Goal: Unclear

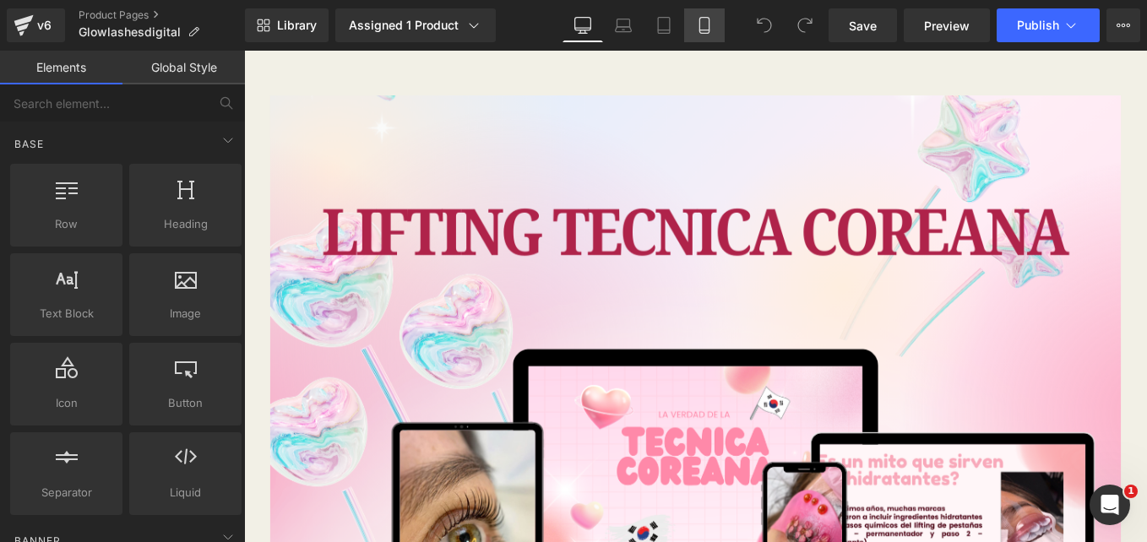
click at [695, 30] on link "Mobile" at bounding box center [704, 25] width 41 height 34
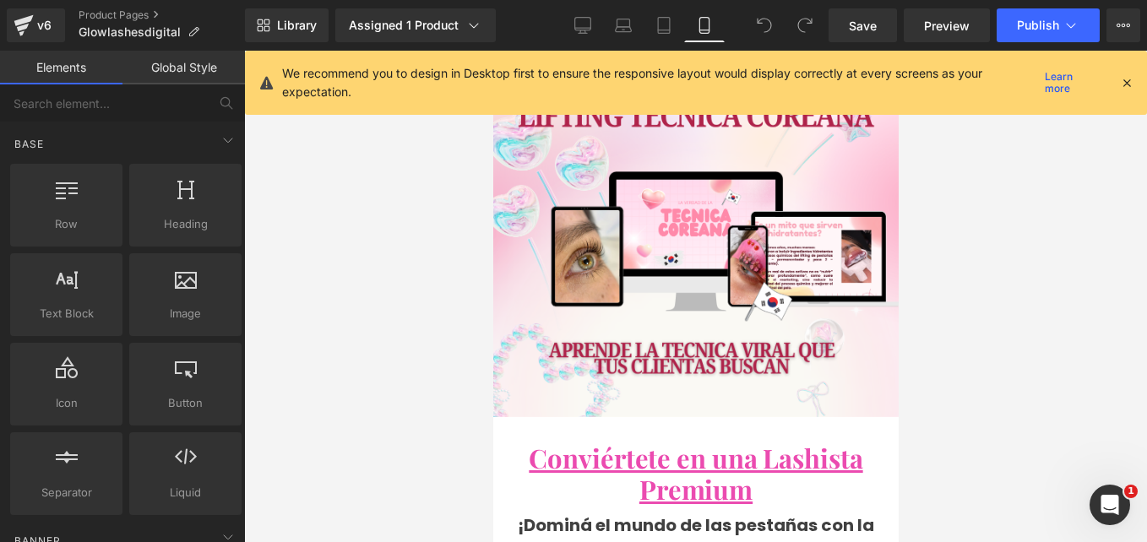
click at [1128, 79] on icon at bounding box center [1126, 82] width 15 height 15
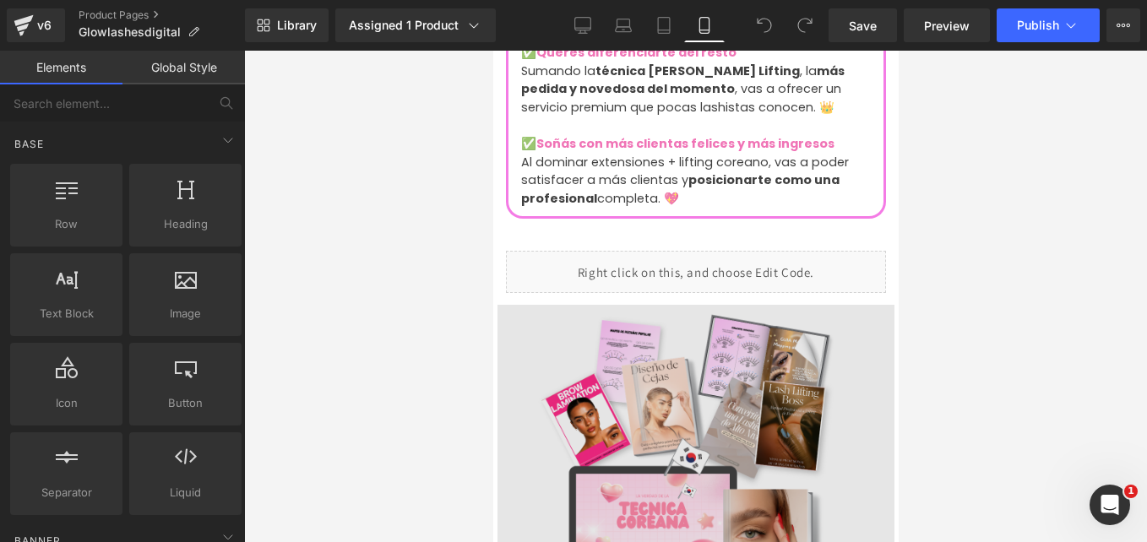
scroll to position [2618, 0]
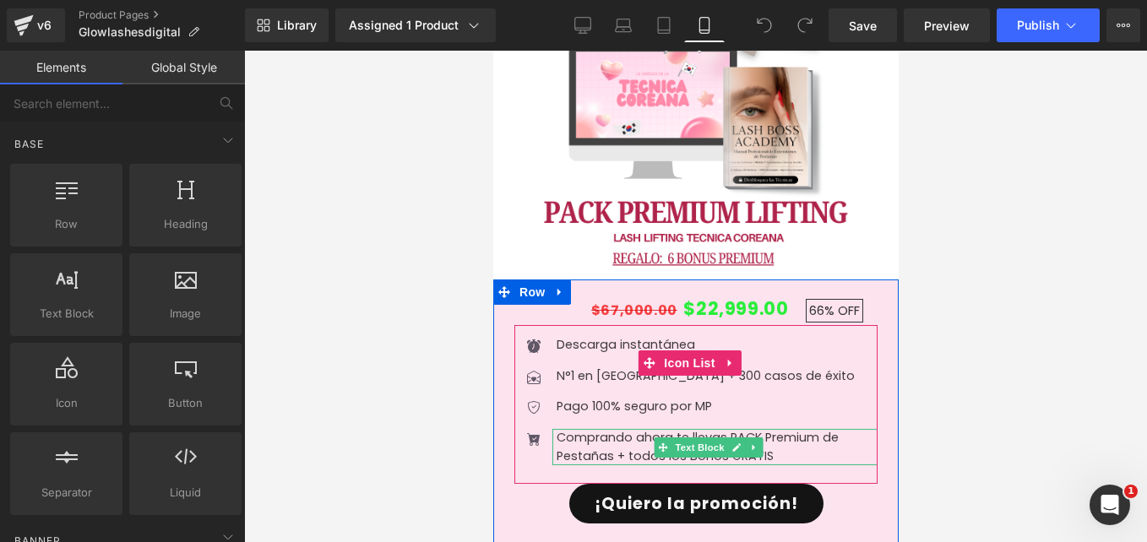
click at [641, 429] on p "Comprando ahora te llevas PACK Premium de Pestañas + todos los Bonos GRATIS" at bounding box center [716, 447] width 321 height 36
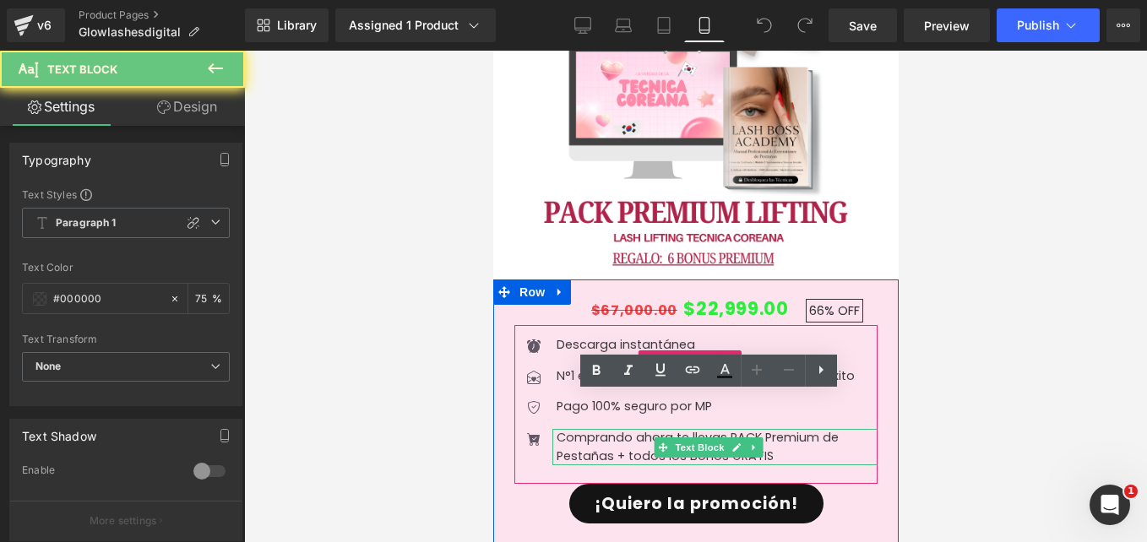
click at [642, 429] on p "Comprando ahora te llevas PACK Premium de Pestañas + todos los Bonos GRATIS" at bounding box center [716, 447] width 321 height 36
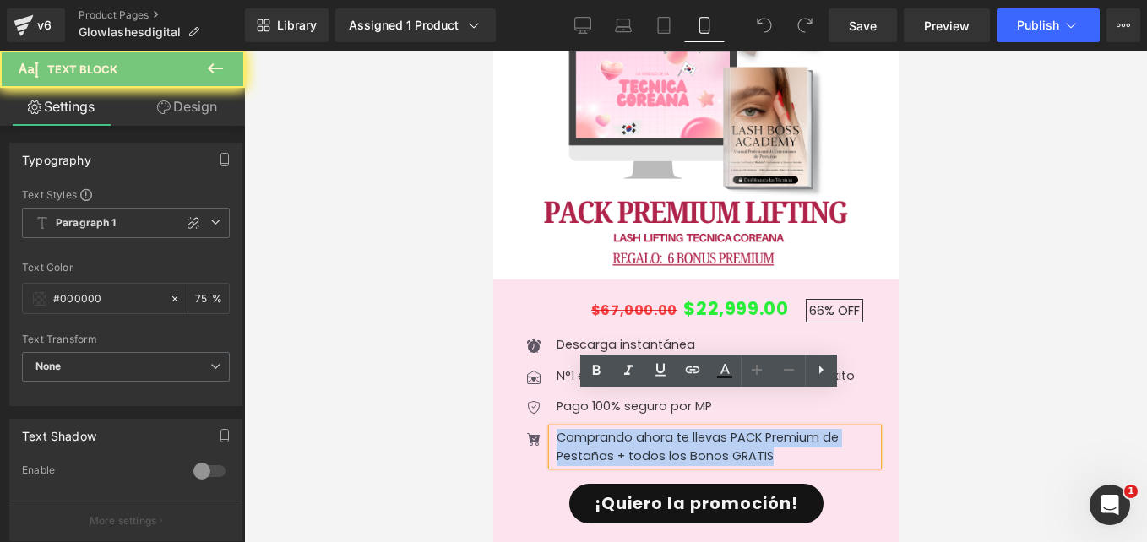
click at [642, 429] on p "Comprando ahora te llevas PACK Premium de Pestañas + todos los Bonos GRATIS" at bounding box center [716, 447] width 321 height 36
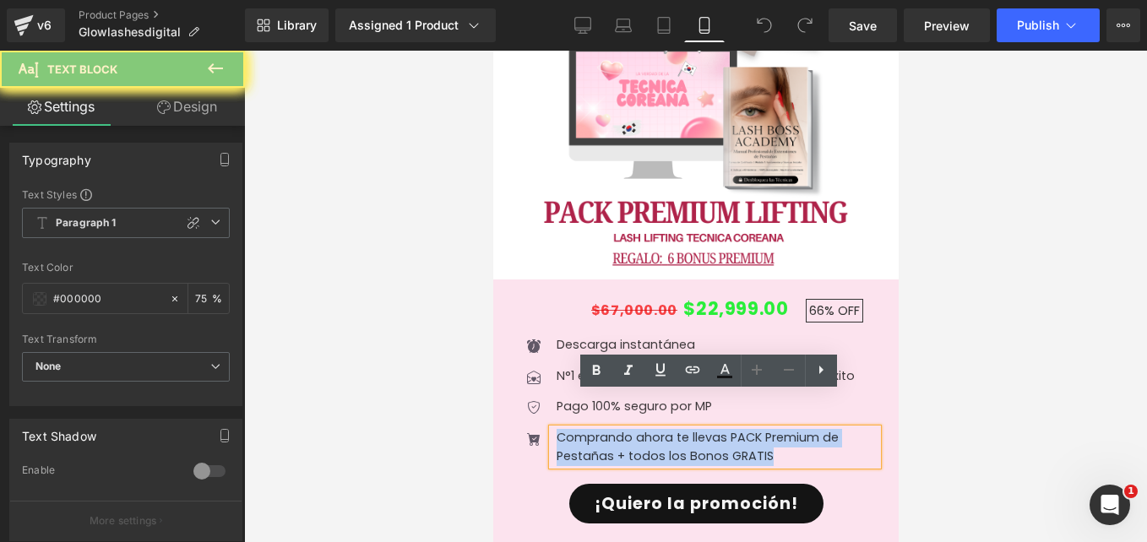
click at [642, 429] on p "Comprando ahora te llevas PACK Premium de Pestañas + todos los Bonos GRATIS" at bounding box center [716, 447] width 321 height 36
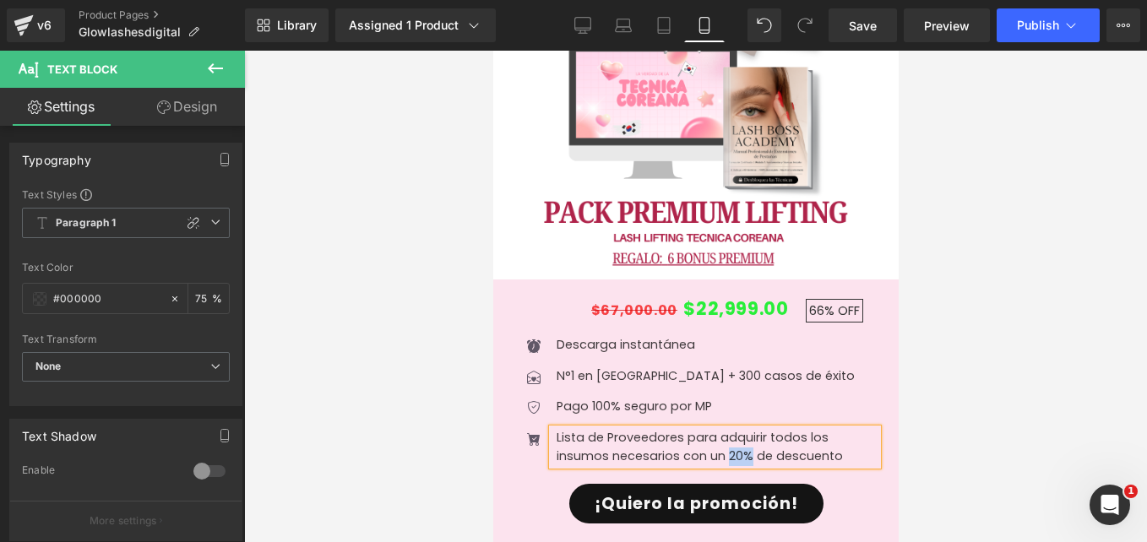
drag, startPoint x: 749, startPoint y: 419, endPoint x: 724, endPoint y: 421, distance: 25.5
click at [724, 429] on p "Lista de Proveedores para adquirir todos los insumos necesarios con un 20% de d…" at bounding box center [716, 447] width 321 height 36
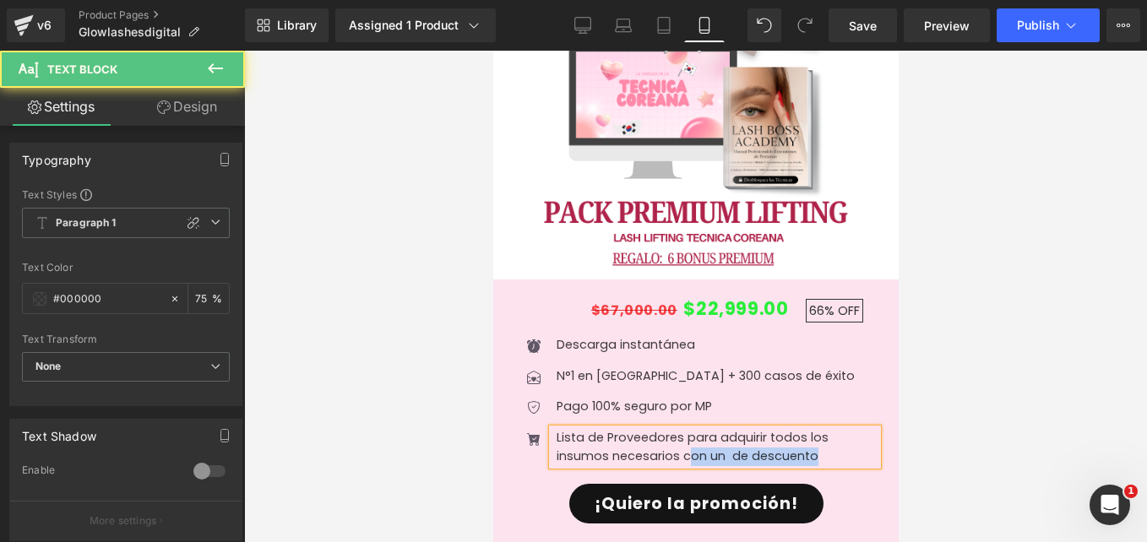
drag, startPoint x: 810, startPoint y: 426, endPoint x: 686, endPoint y: 416, distance: 124.6
click at [686, 429] on p "Lista de Proveedores para adquirir todos los insumos necesarios con un de descu…" at bounding box center [716, 447] width 321 height 36
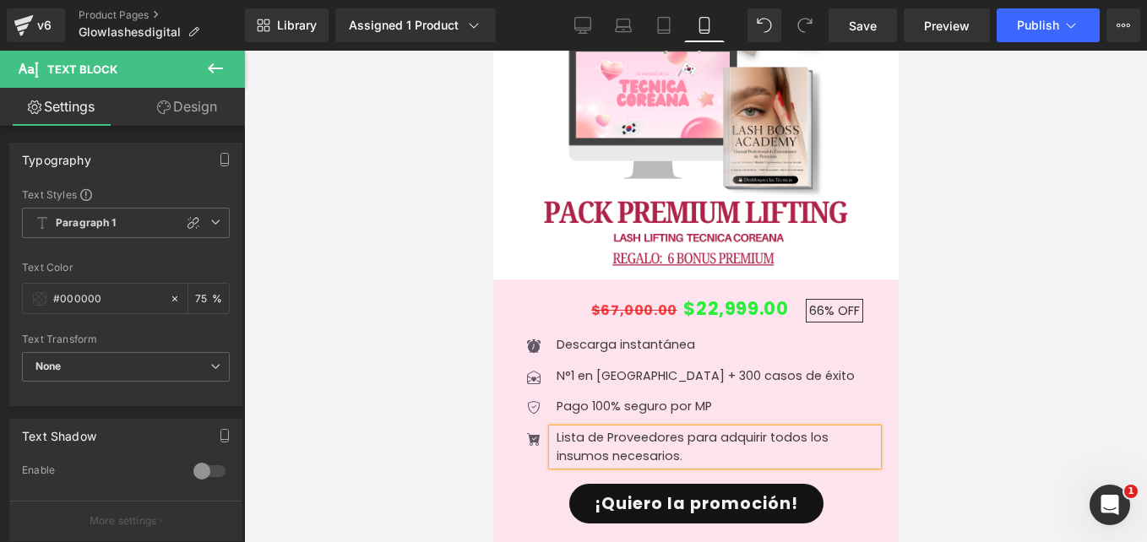
click at [804, 351] on ul "Icon Descarga instantánea Text Block Icon N°1 en [GEOGRAPHIC_DATA] + 300 casos …" at bounding box center [695, 407] width 363 height 142
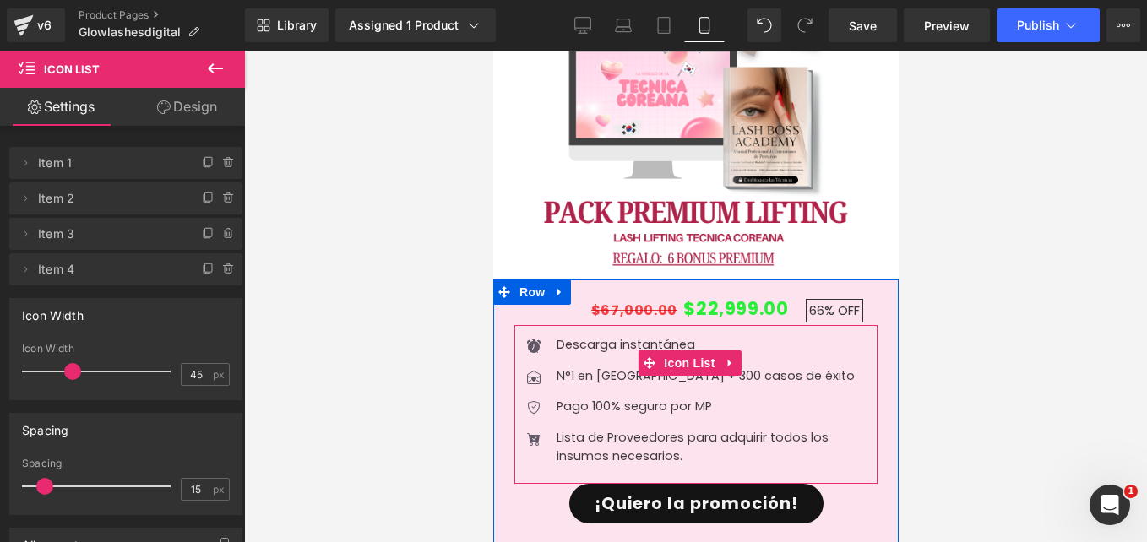
scroll to position [2787, 0]
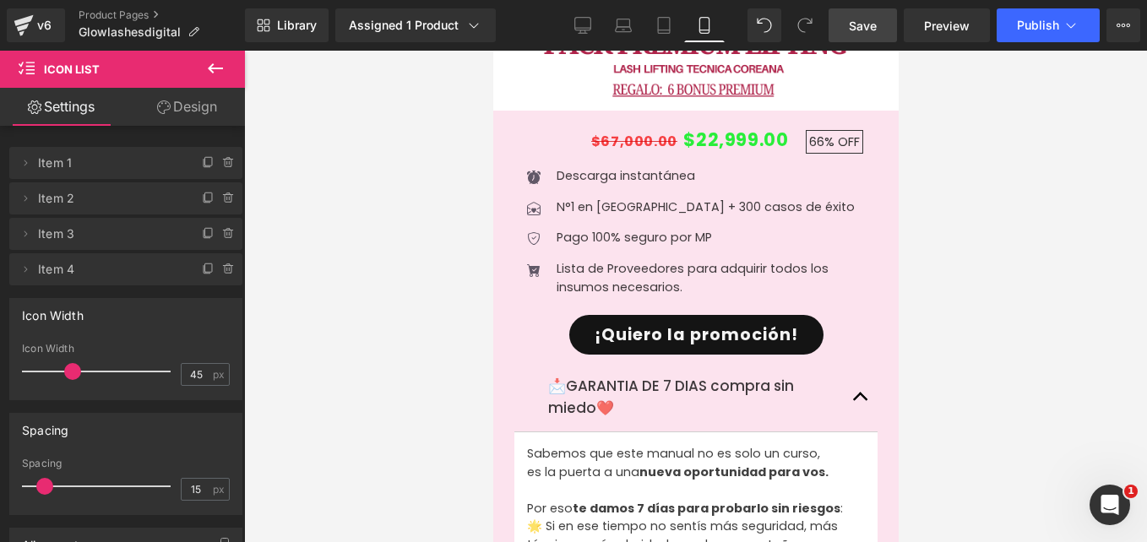
click at [863, 24] on span "Save" at bounding box center [863, 26] width 28 height 18
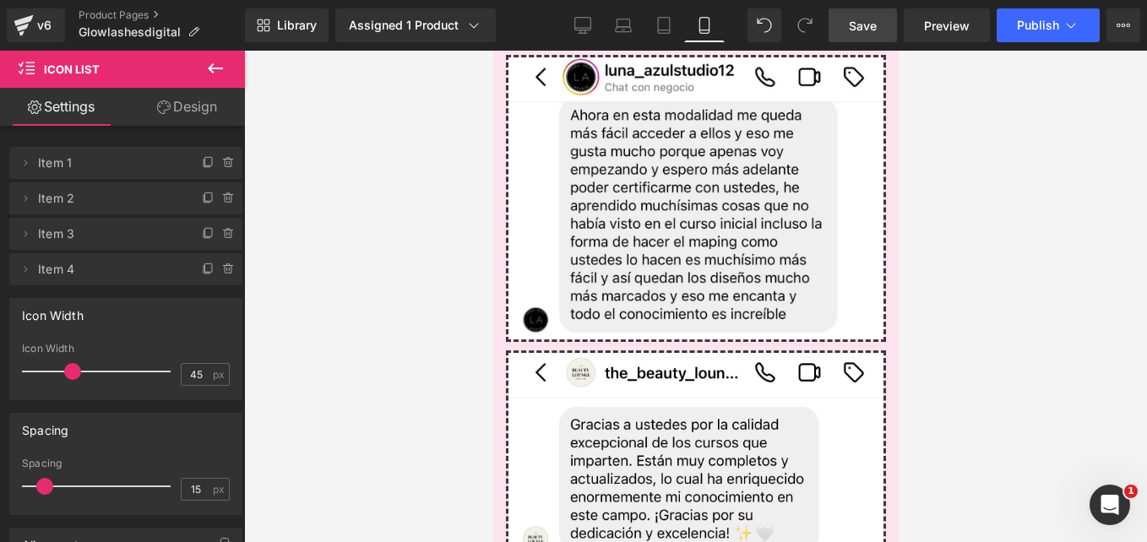
scroll to position [4054, 0]
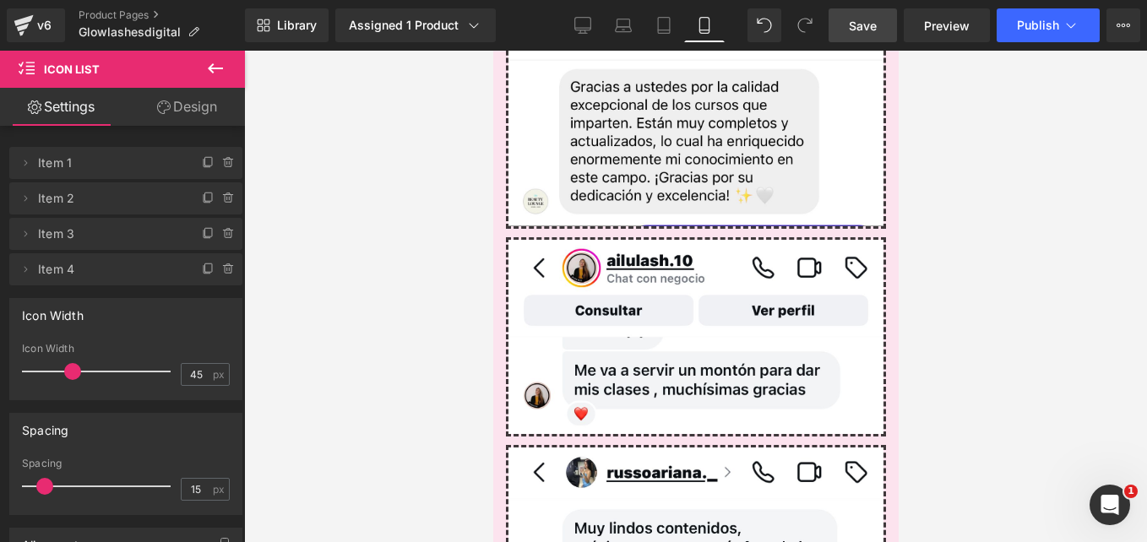
click at [867, 19] on span "Save" at bounding box center [863, 26] width 28 height 18
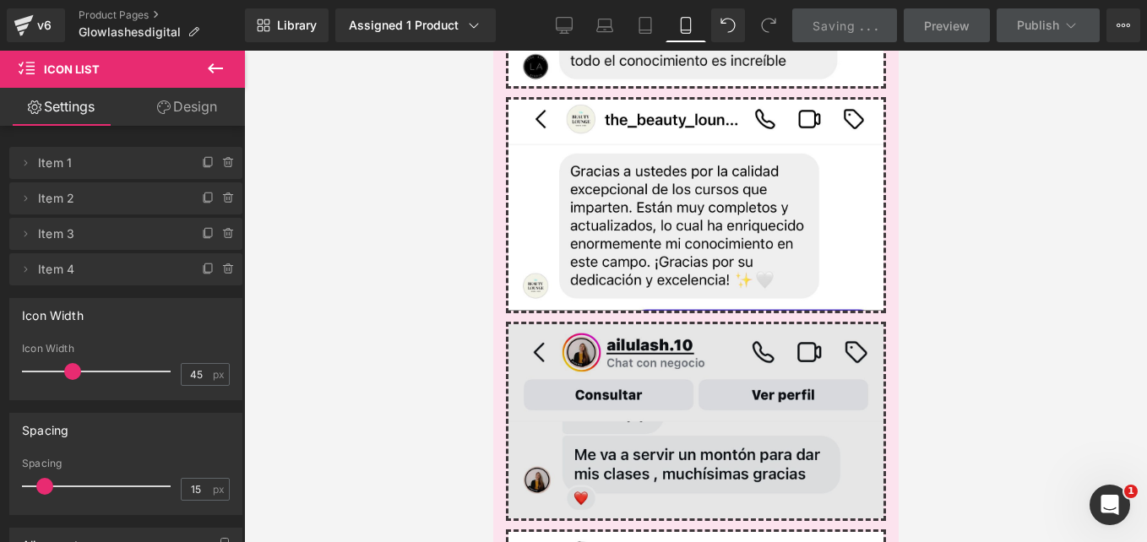
scroll to position [4308, 0]
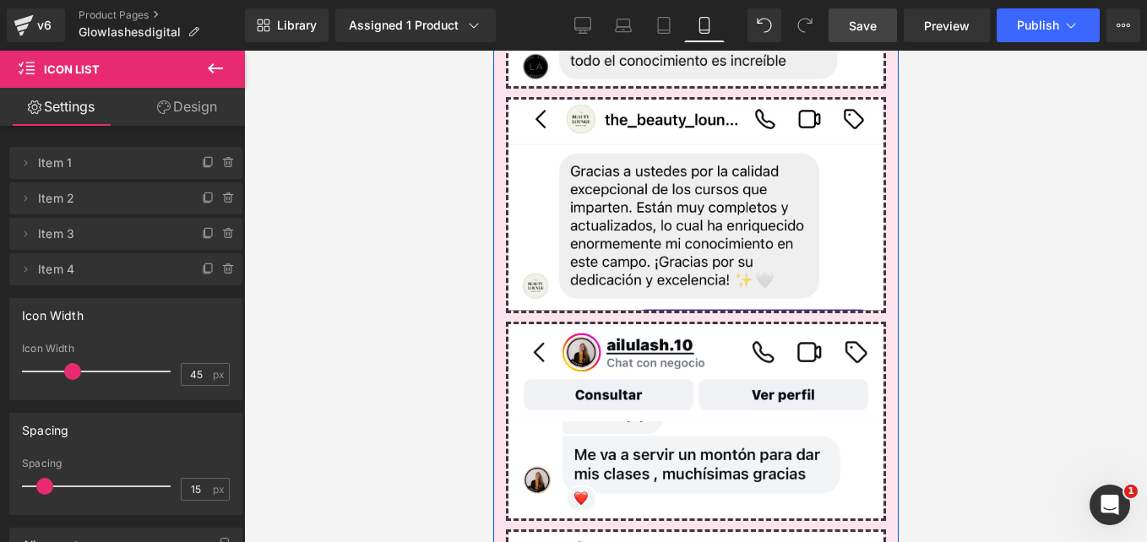
drag, startPoint x: 476, startPoint y: 261, endPoint x: 3, endPoint y: 218, distance: 474.1
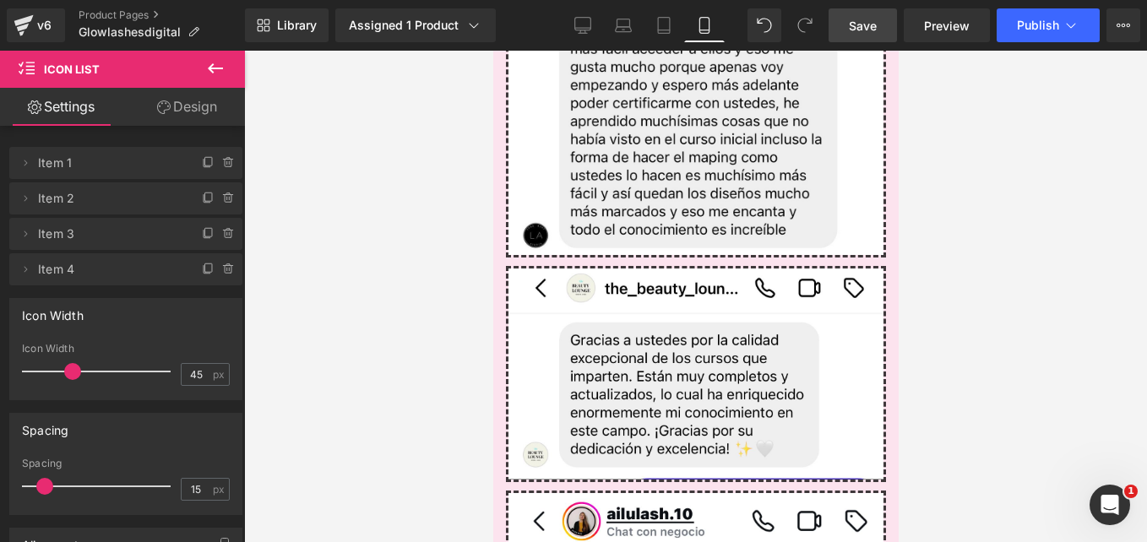
click at [396, 316] on div at bounding box center [695, 297] width 903 height 492
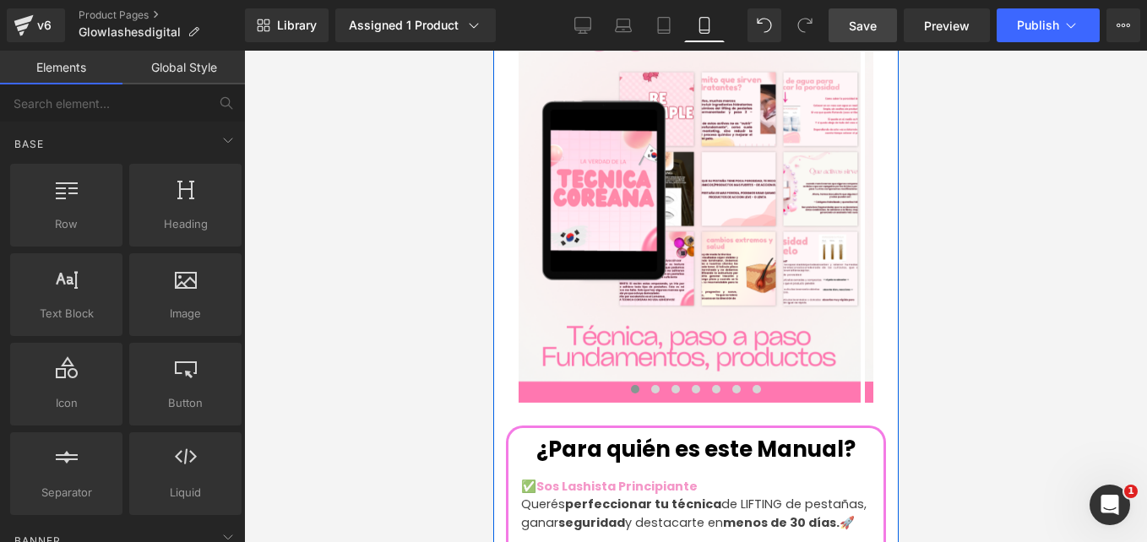
scroll to position [2027, 0]
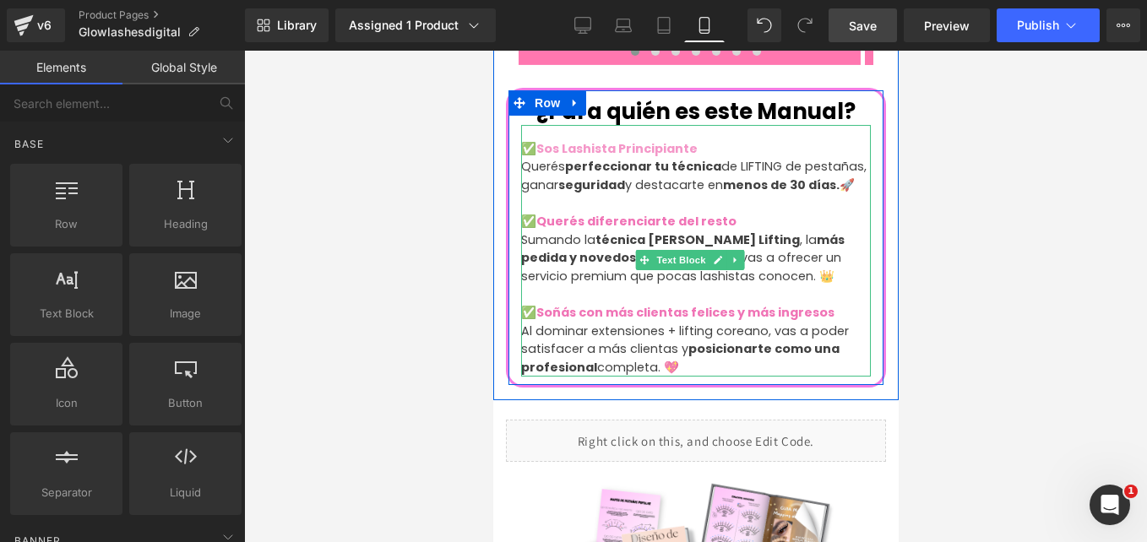
click at [698, 140] on p "✅ Sos Lashista Principiante" at bounding box center [695, 149] width 350 height 19
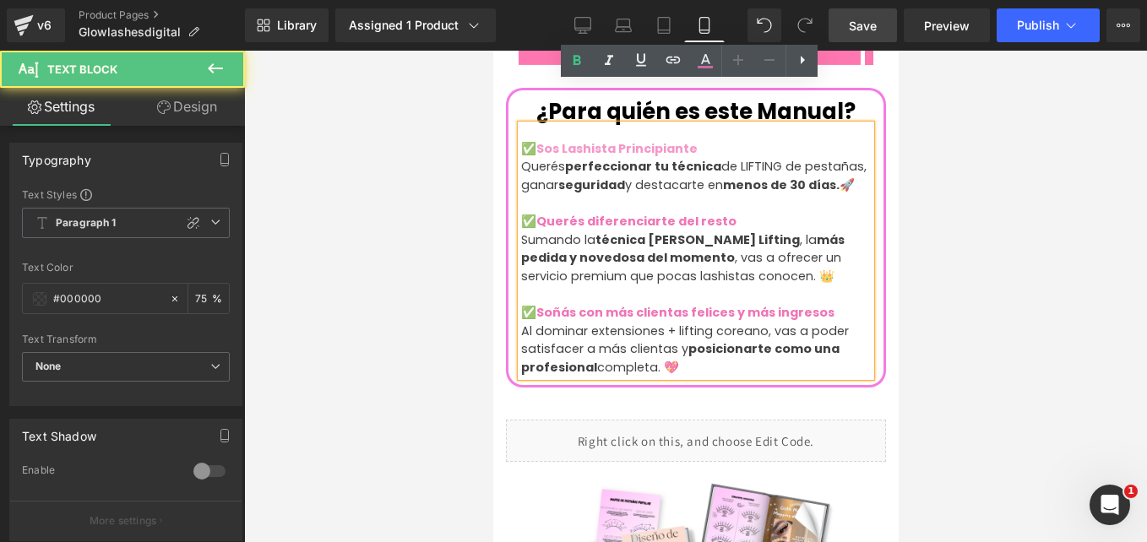
click at [704, 140] on p "✅ Sos Lashista Principiante" at bounding box center [695, 149] width 350 height 19
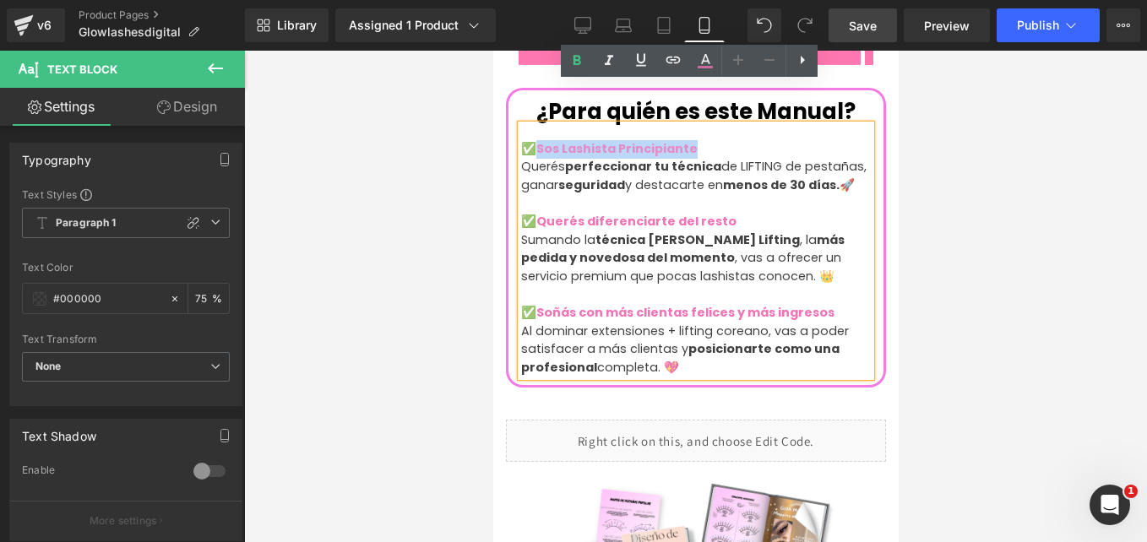
drag, startPoint x: 644, startPoint y: 111, endPoint x: 535, endPoint y: 111, distance: 109.8
click at [540, 140] on p "✅ Sos Lashista Principiante" at bounding box center [695, 149] width 350 height 19
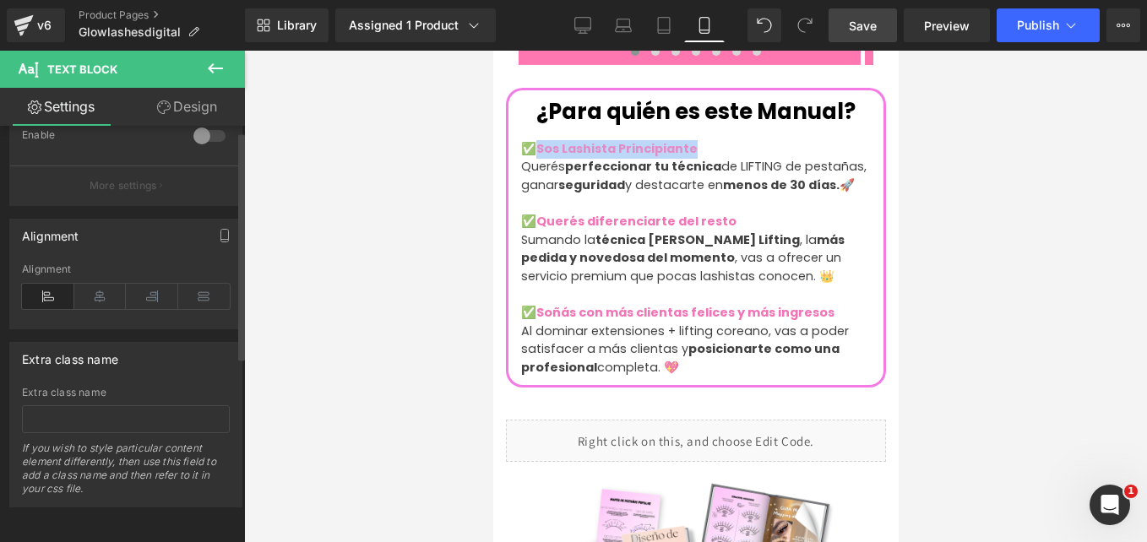
scroll to position [0, 0]
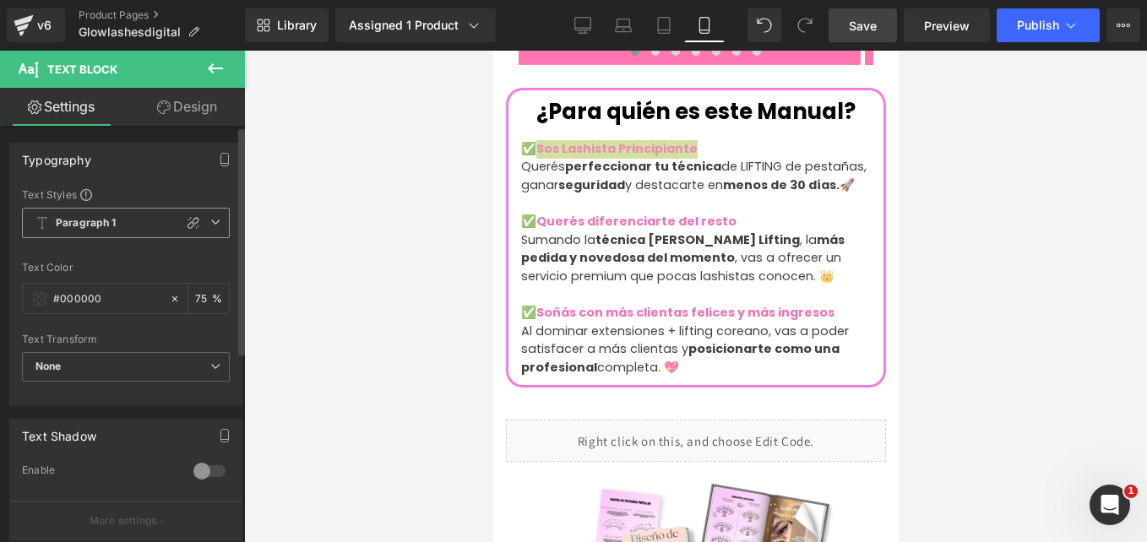
click at [101, 218] on b "Paragraph 1" at bounding box center [86, 223] width 61 height 14
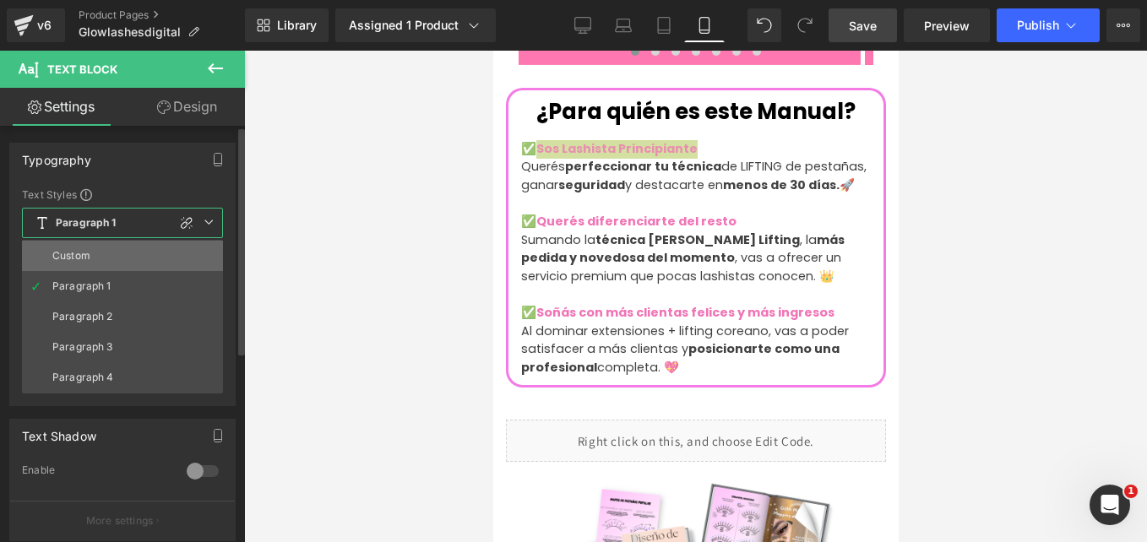
click at [110, 265] on li "Custom" at bounding box center [122, 256] width 201 height 30
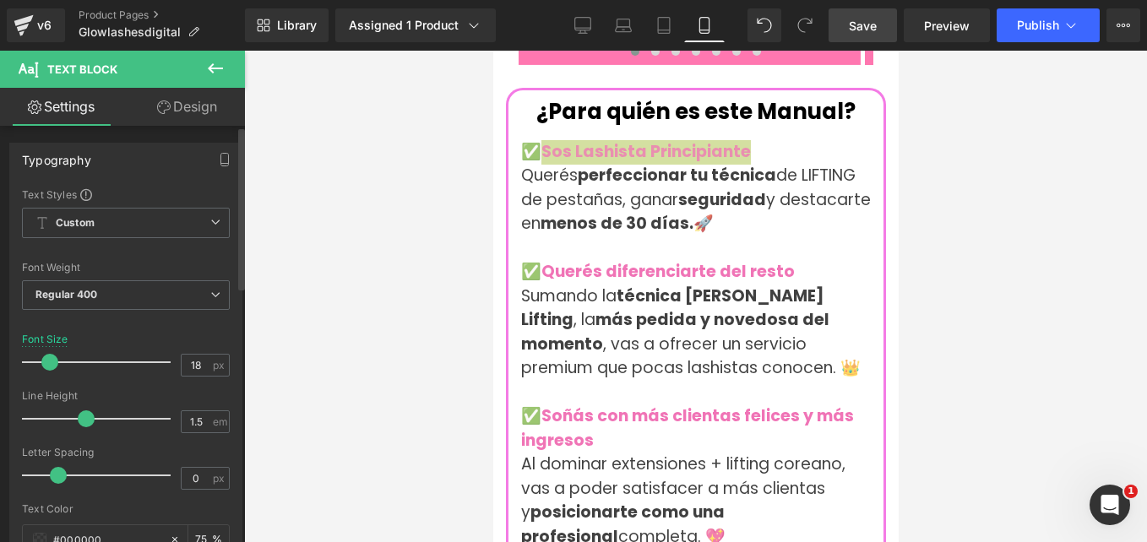
type input "17"
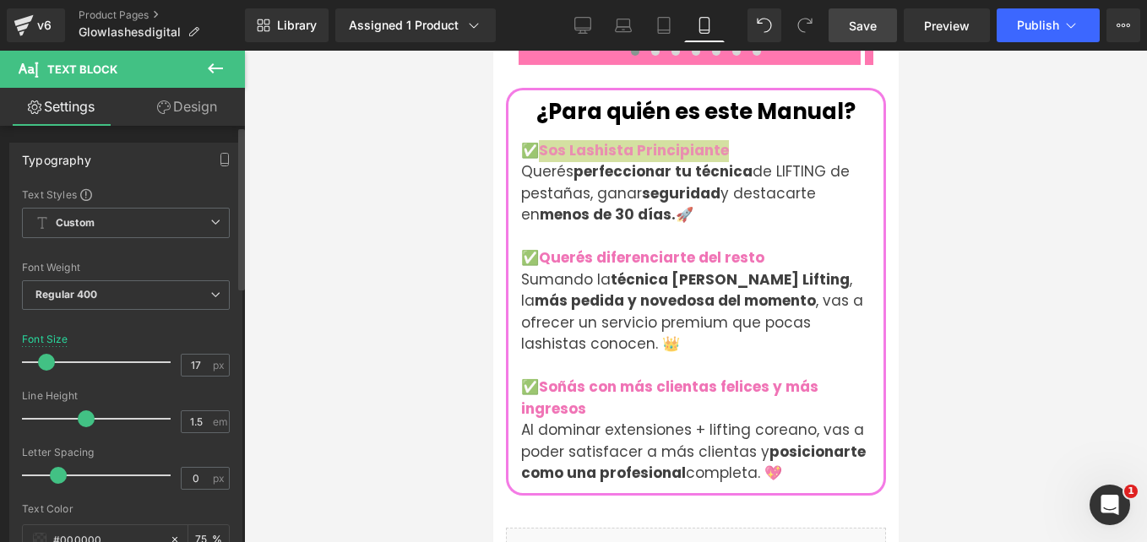
click at [43, 361] on span at bounding box center [46, 362] width 17 height 17
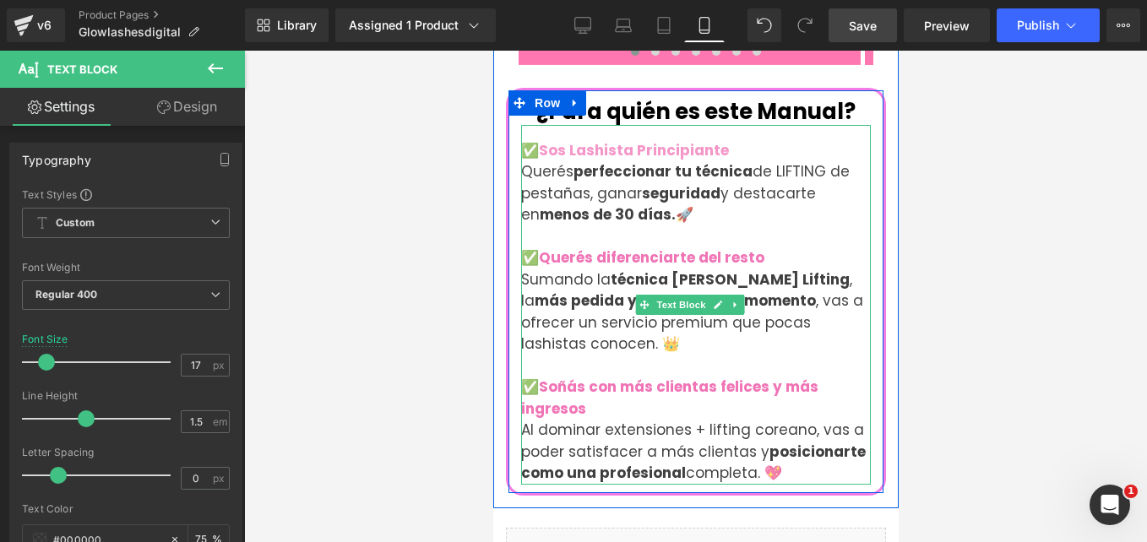
click at [536, 356] on p at bounding box center [695, 367] width 350 height 22
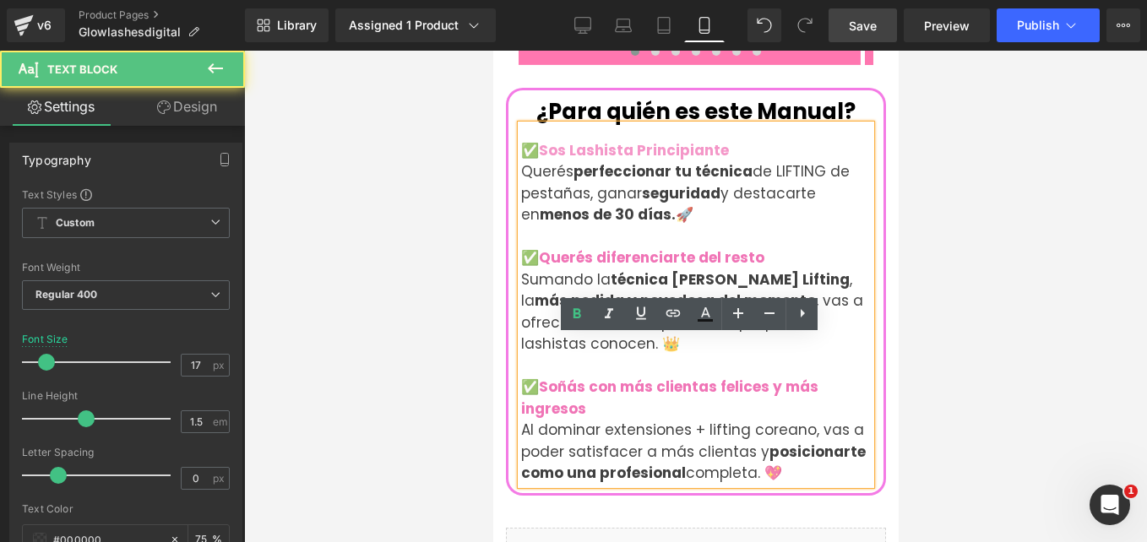
scroll to position [1774, 0]
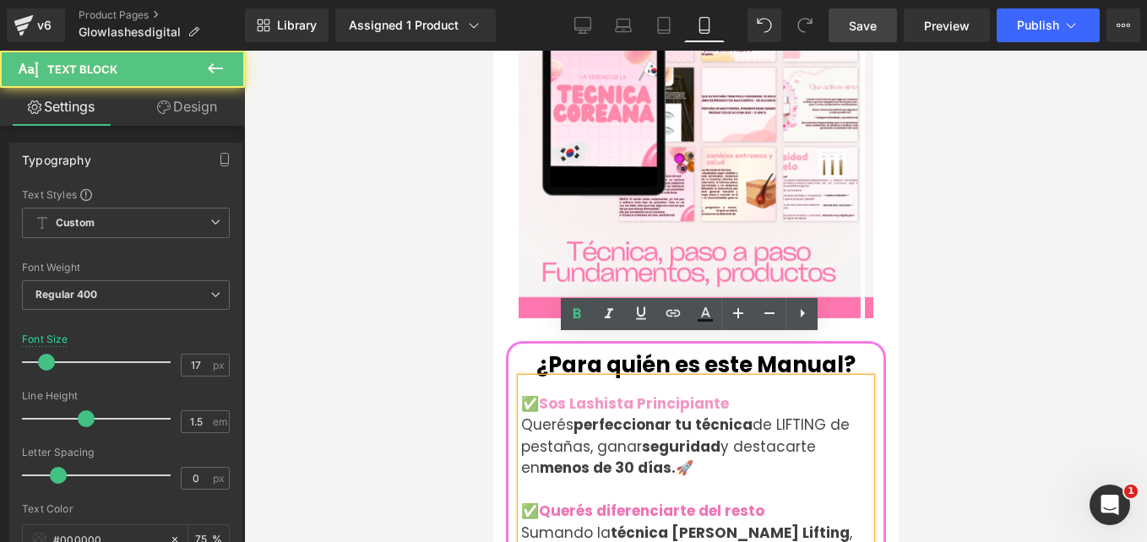
click at [846, 415] on p "Querés perfeccionar tu técnica de LIFTING de pestañas, ganar seguridad y destac…" at bounding box center [695, 447] width 350 height 65
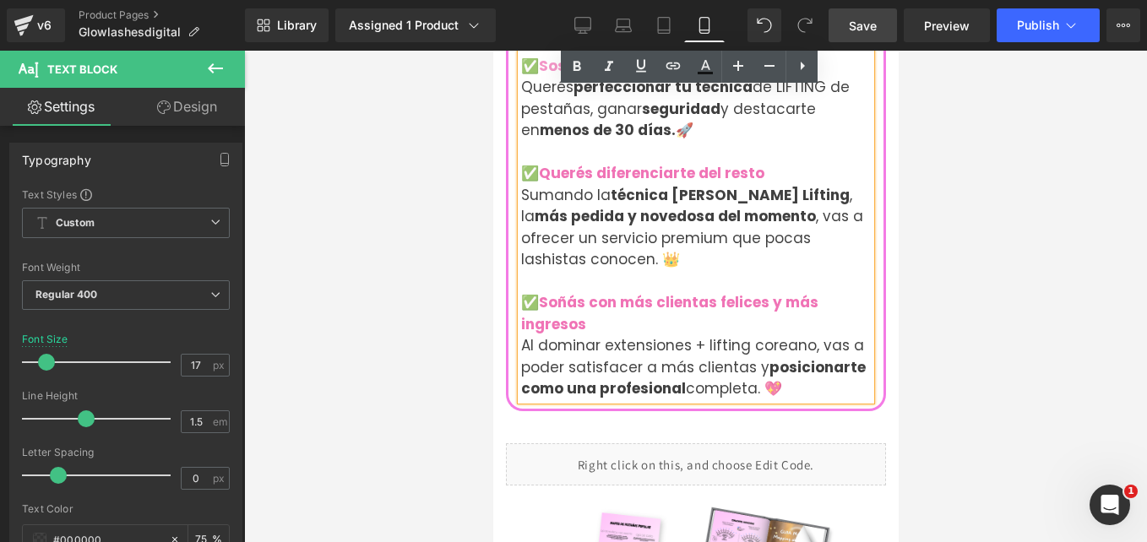
scroll to position [2027, 0]
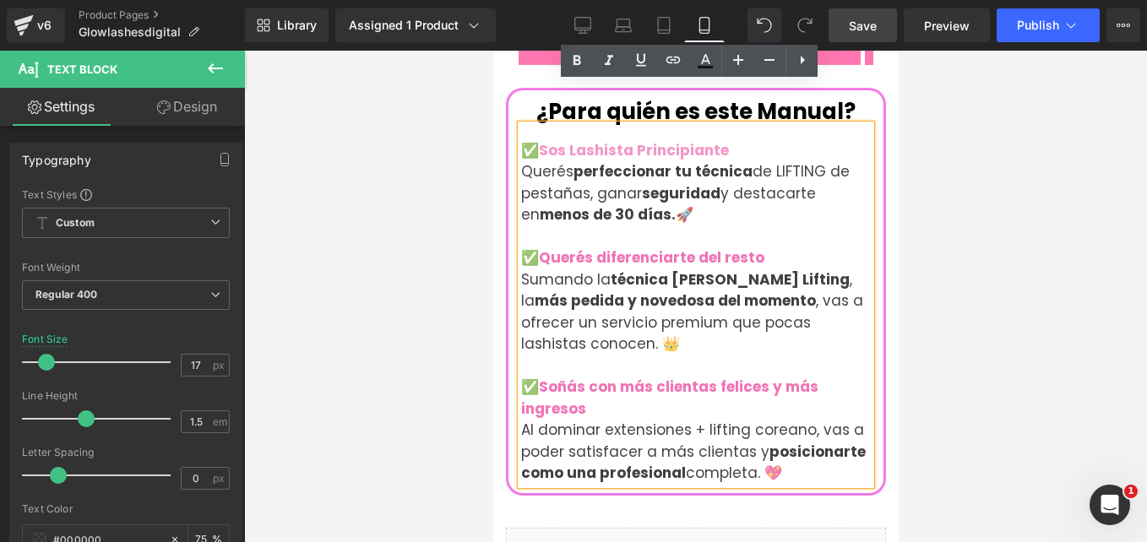
click at [847, 32] on link "Save" at bounding box center [863, 25] width 68 height 34
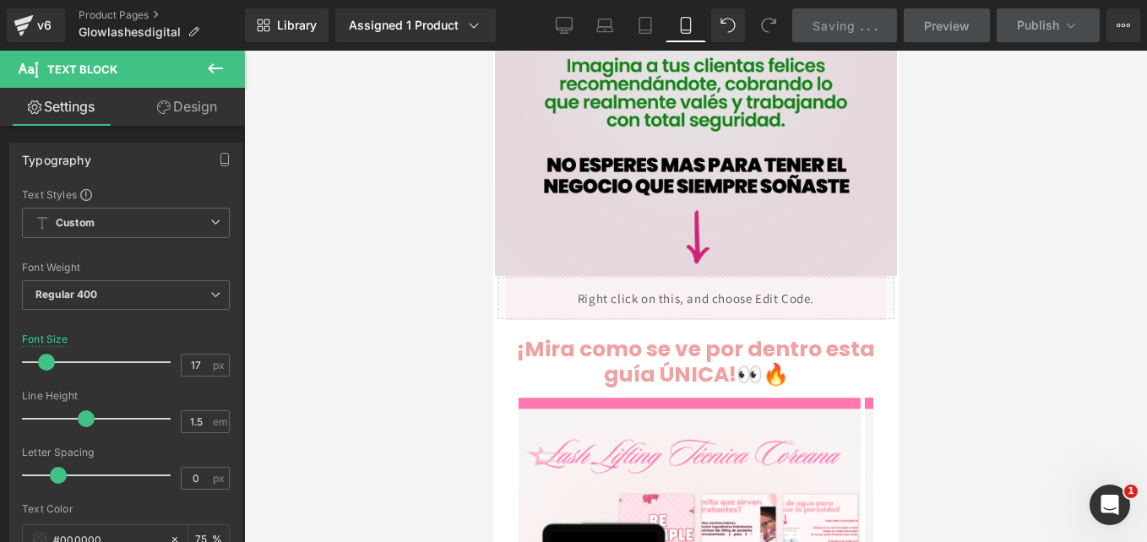
scroll to position [1098, 0]
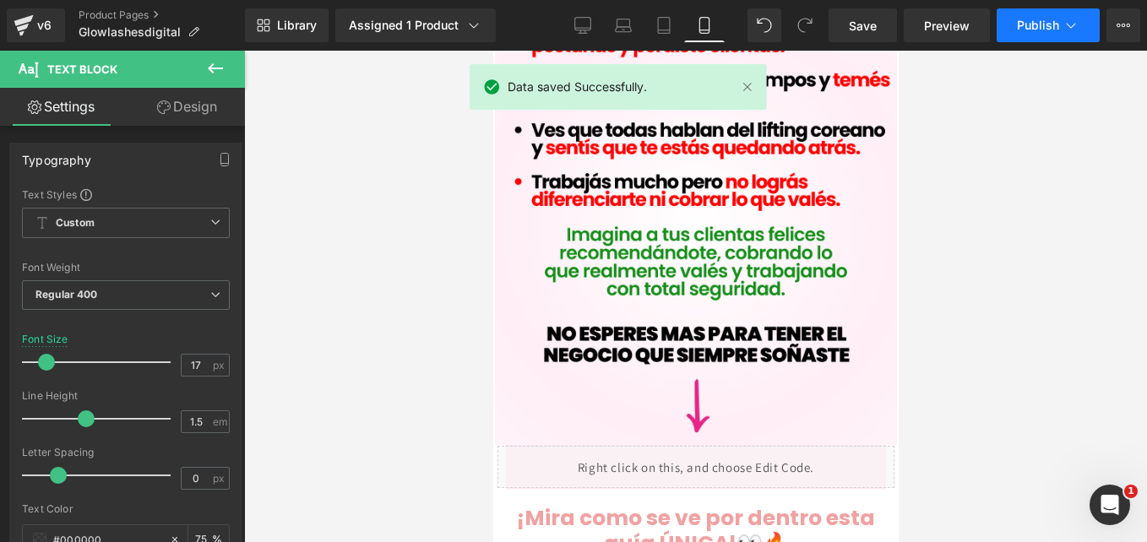
click at [1018, 35] on button "Publish" at bounding box center [1048, 25] width 103 height 34
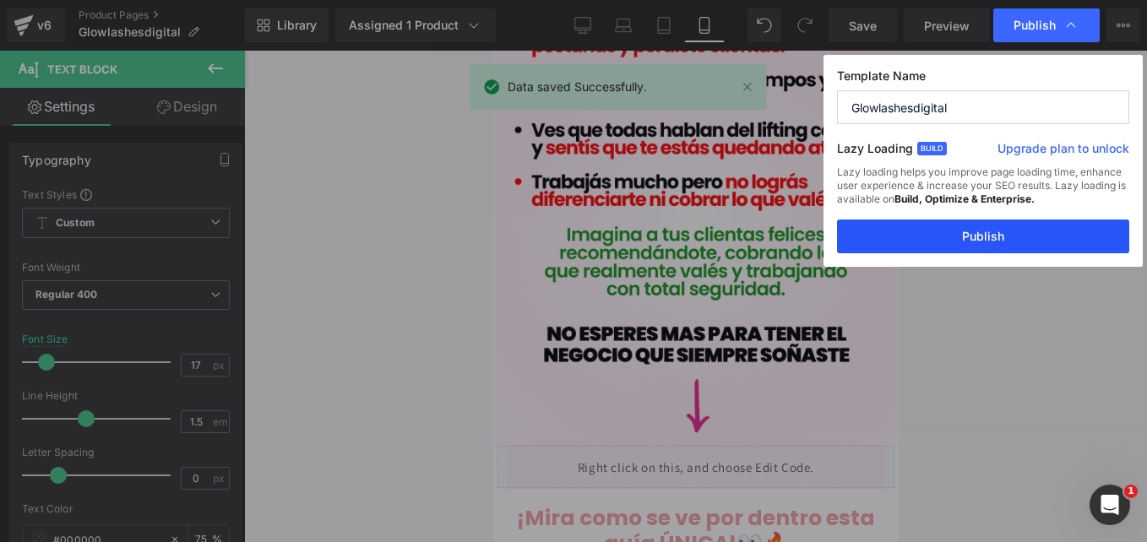
click at [932, 238] on button "Publish" at bounding box center [983, 237] width 292 height 34
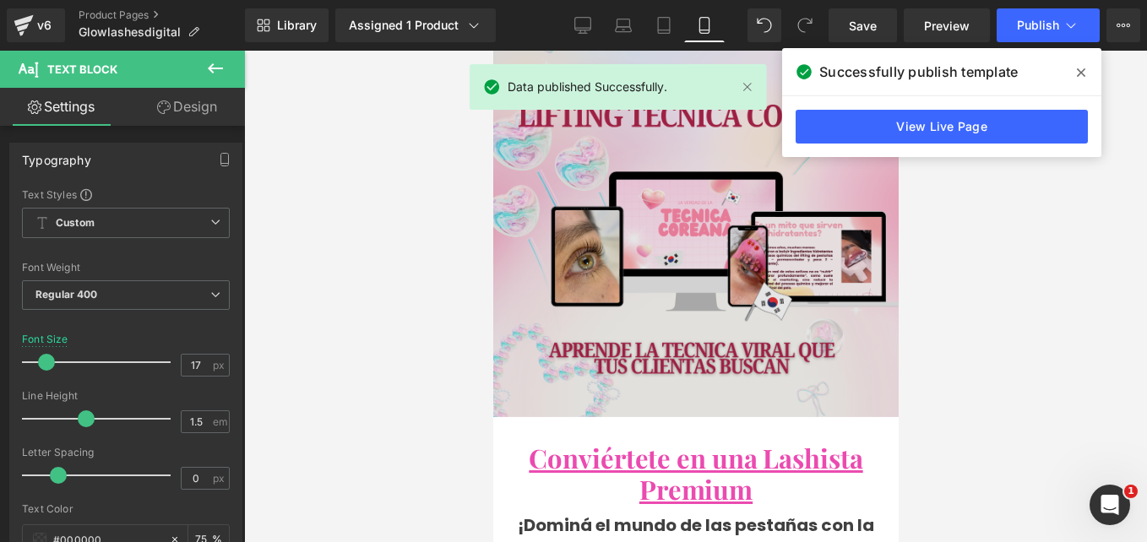
scroll to position [507, 0]
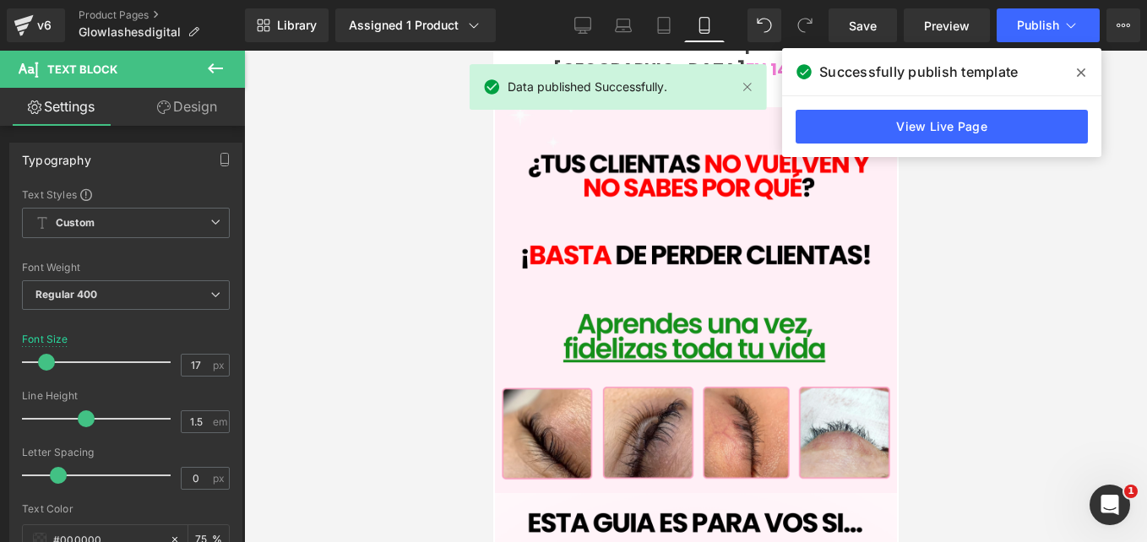
click at [1079, 78] on icon at bounding box center [1081, 73] width 8 height 14
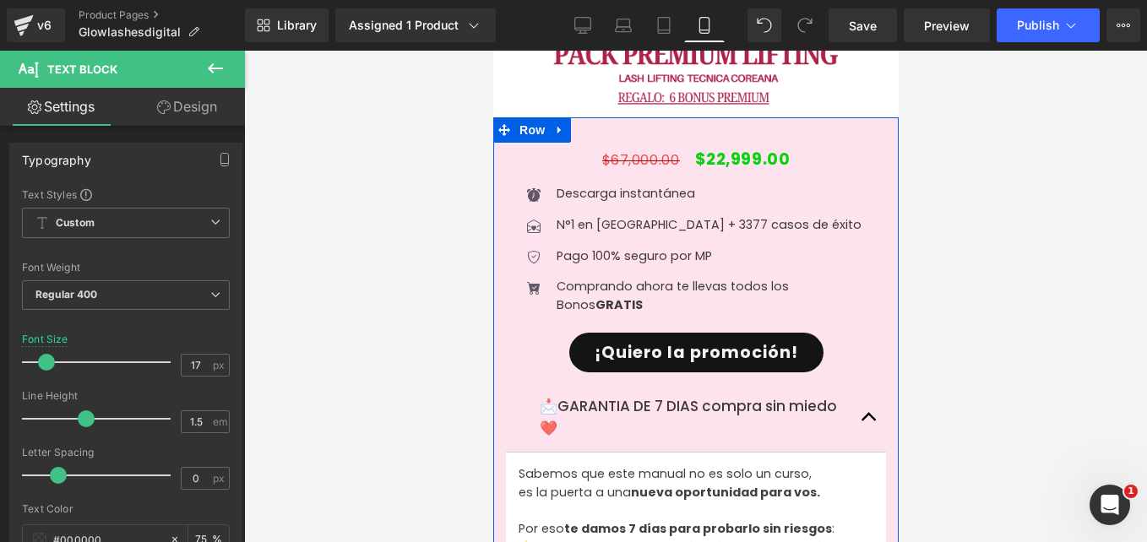
scroll to position [6926, 0]
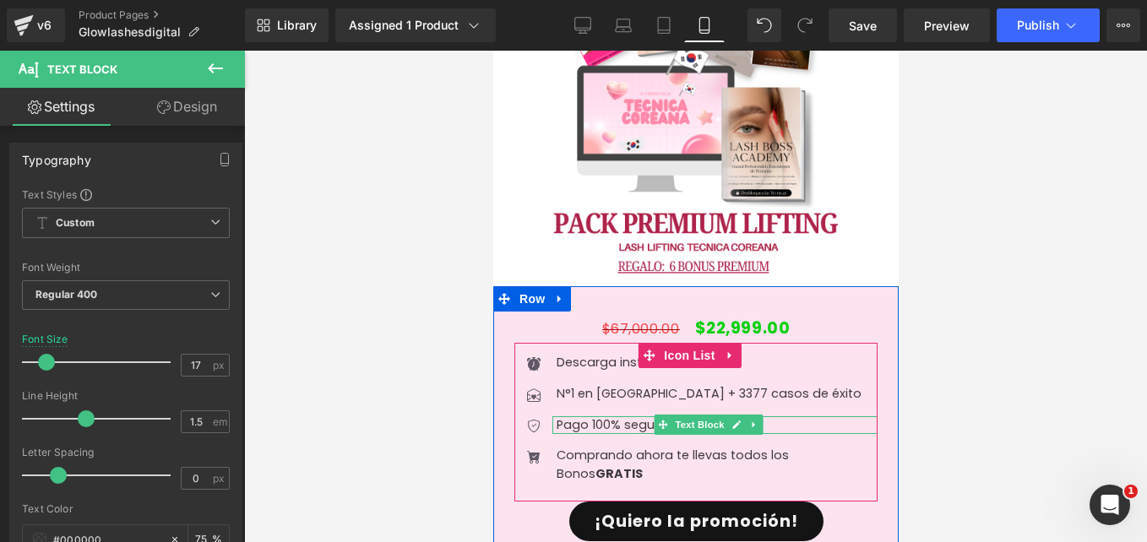
click at [634, 416] on p "Pago 100% seguro por MP" at bounding box center [716, 425] width 321 height 19
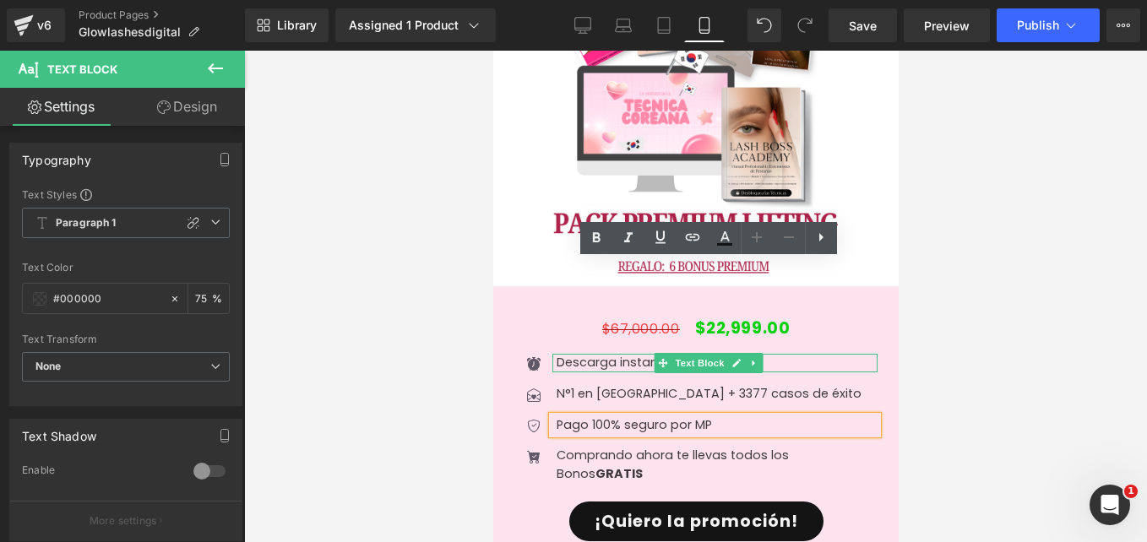
click at [632, 354] on p "Descarga instantánea" at bounding box center [716, 363] width 321 height 19
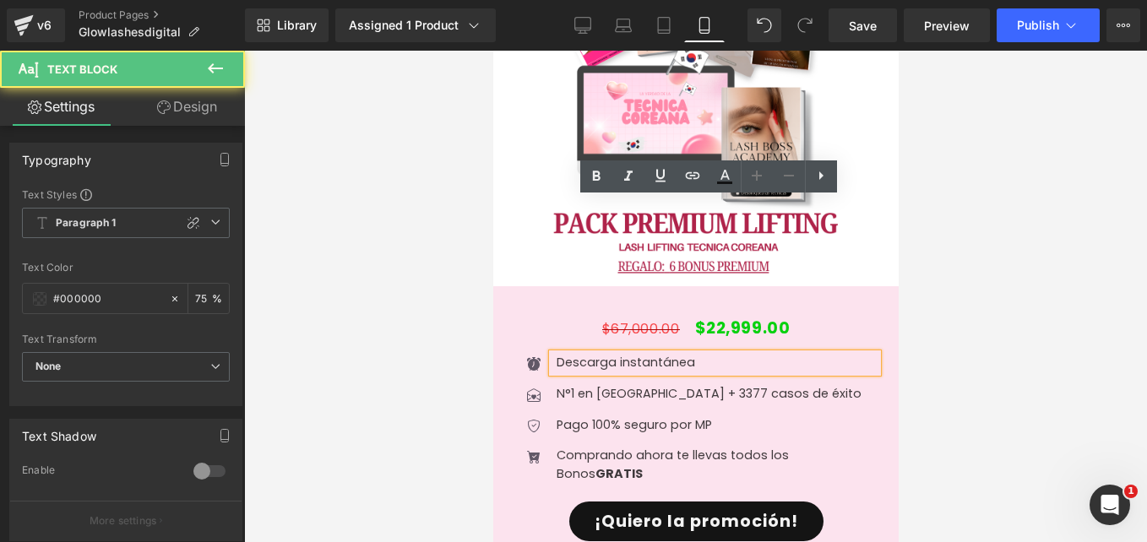
click at [635, 354] on p "Descarga instantánea" at bounding box center [716, 363] width 321 height 19
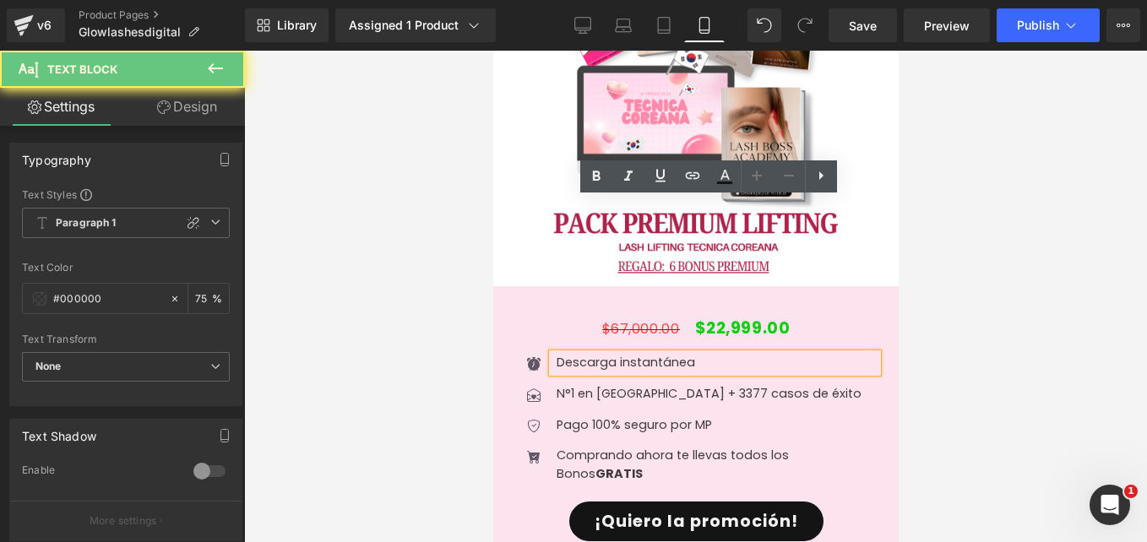
click at [697, 354] on p "Descarga instantánea" at bounding box center [716, 363] width 321 height 19
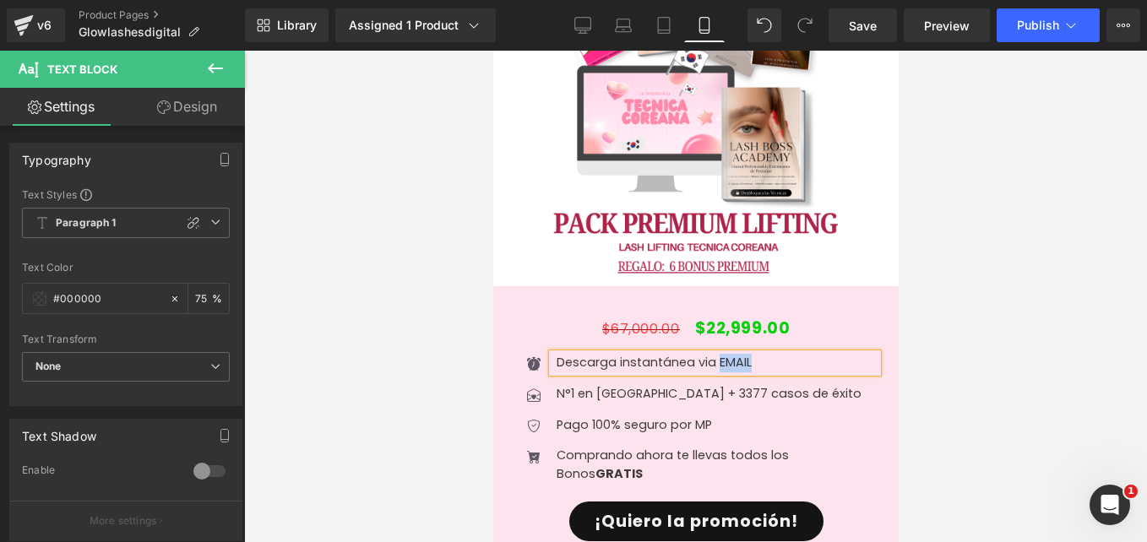
drag, startPoint x: 751, startPoint y: 205, endPoint x: 716, endPoint y: 207, distance: 34.7
click at [716, 354] on p "Descarga instantánea via EMAIL" at bounding box center [716, 363] width 321 height 19
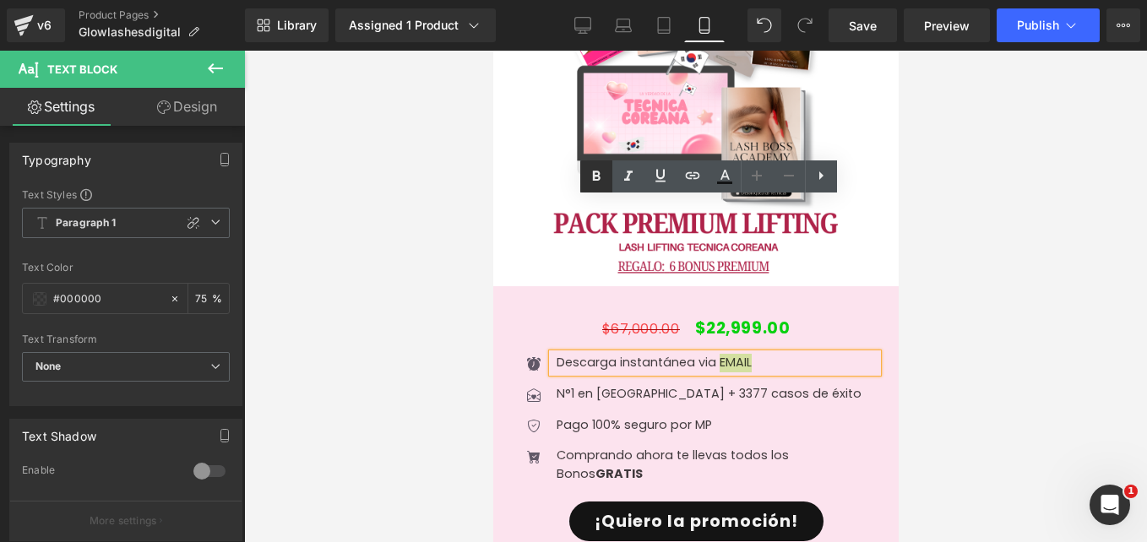
click at [595, 167] on icon at bounding box center [596, 176] width 20 height 20
drag, startPoint x: 579, startPoint y: 198, endPoint x: 689, endPoint y: 202, distance: 109.9
click at [689, 354] on p "Descarga instantánea via EMAIL" at bounding box center [716, 363] width 321 height 19
click at [601, 176] on icon at bounding box center [596, 176] width 20 height 20
drag, startPoint x: 780, startPoint y: 208, endPoint x: 721, endPoint y: 205, distance: 58.3
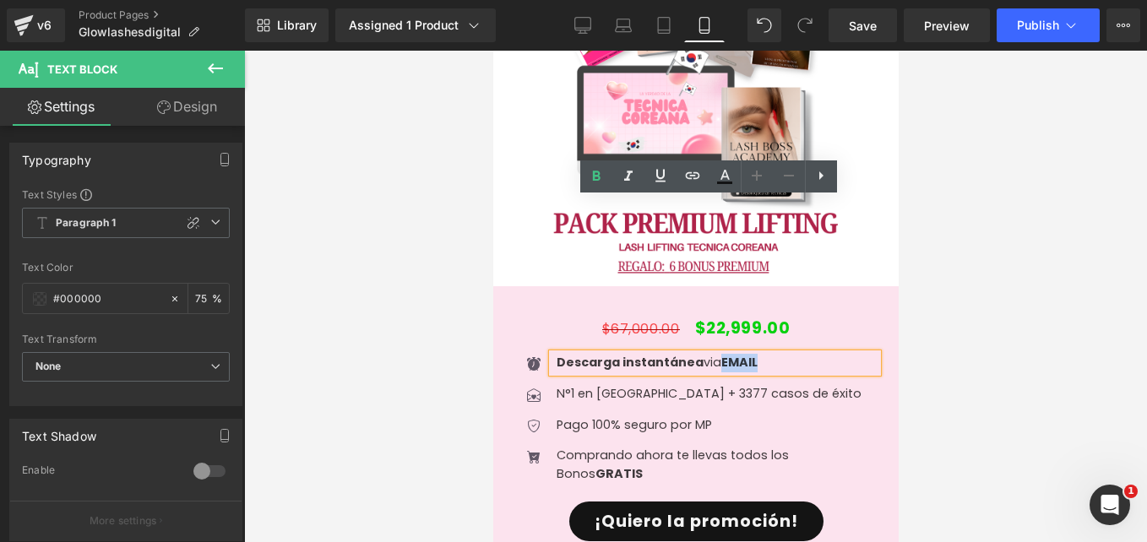
click at [721, 354] on p "Descarga instantánea via EMAIL" at bounding box center [716, 363] width 321 height 19
click at [595, 182] on icon at bounding box center [596, 176] width 20 height 20
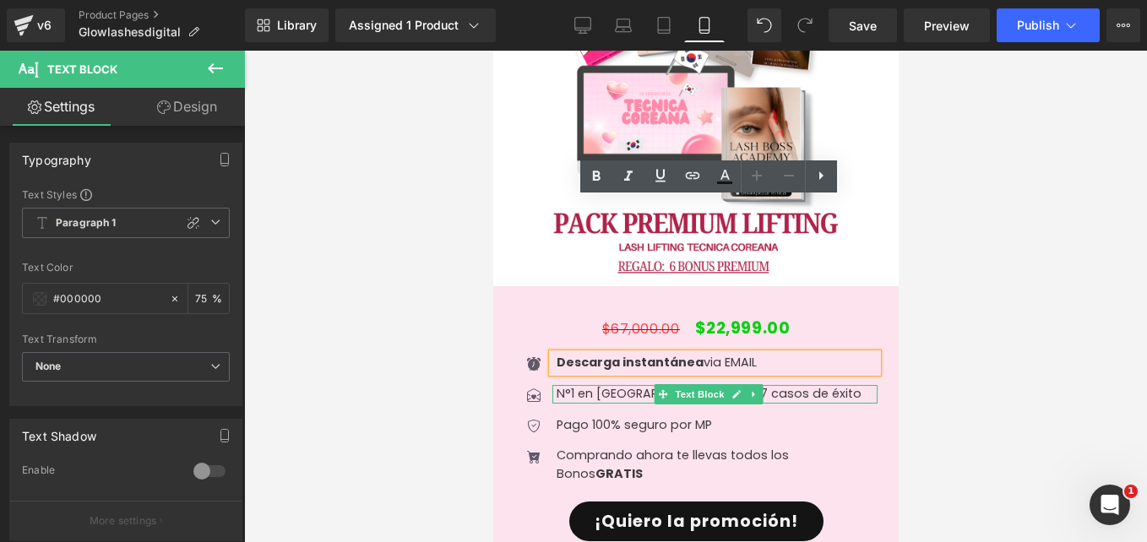
click at [557, 385] on p "N°1 en [GEOGRAPHIC_DATA] + 3377 casos de éxito" at bounding box center [716, 394] width 321 height 19
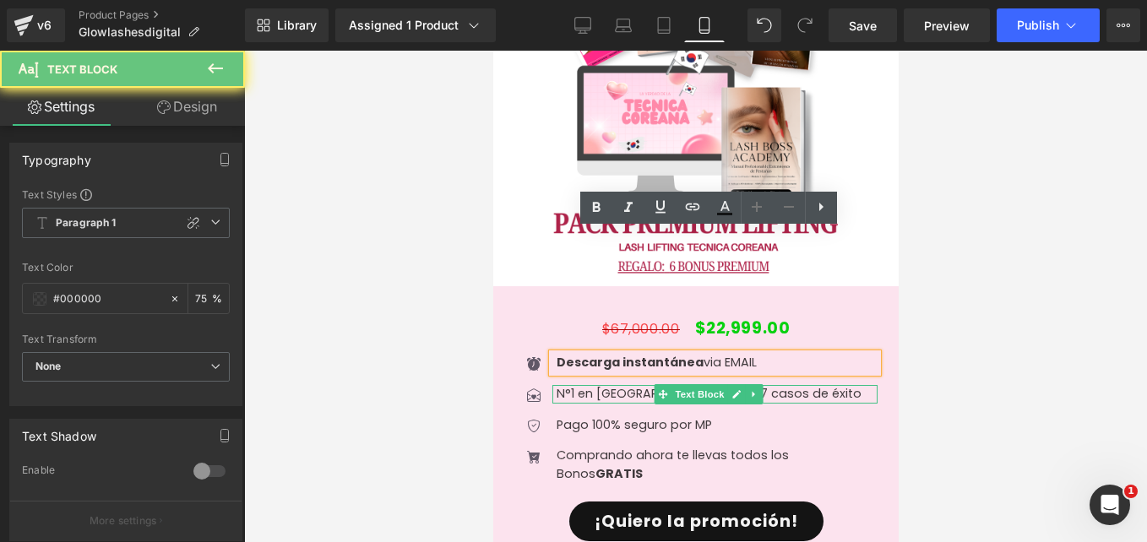
click at [591, 385] on p "N°1 en [GEOGRAPHIC_DATA] + 3377 casos de éxito" at bounding box center [716, 394] width 321 height 19
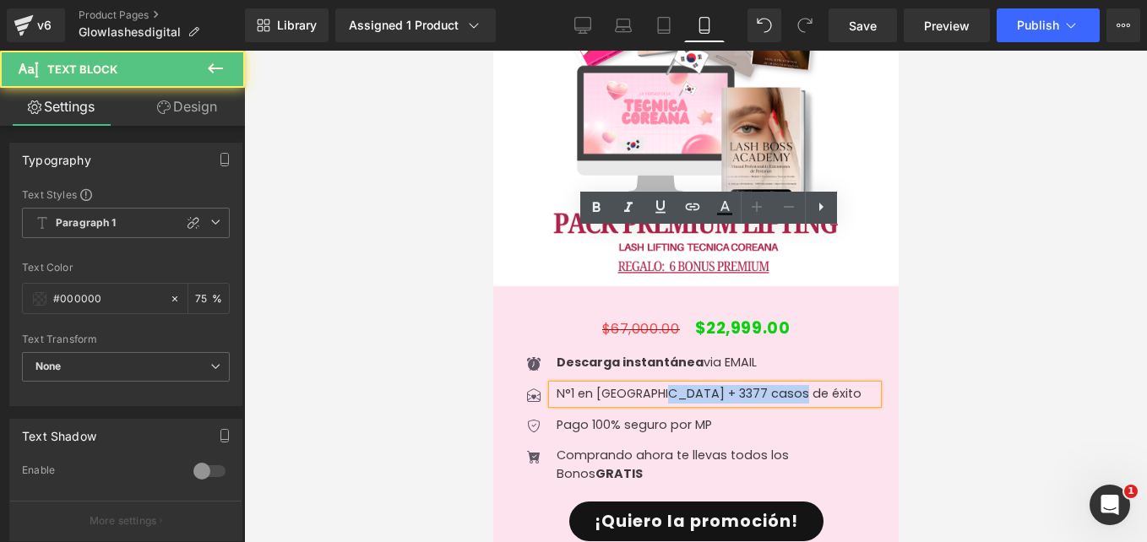
drag, startPoint x: 660, startPoint y: 236, endPoint x: 782, endPoint y: 230, distance: 122.6
click at [782, 385] on p "N°1 en [GEOGRAPHIC_DATA] + 3377 casos de éxito" at bounding box center [716, 394] width 321 height 19
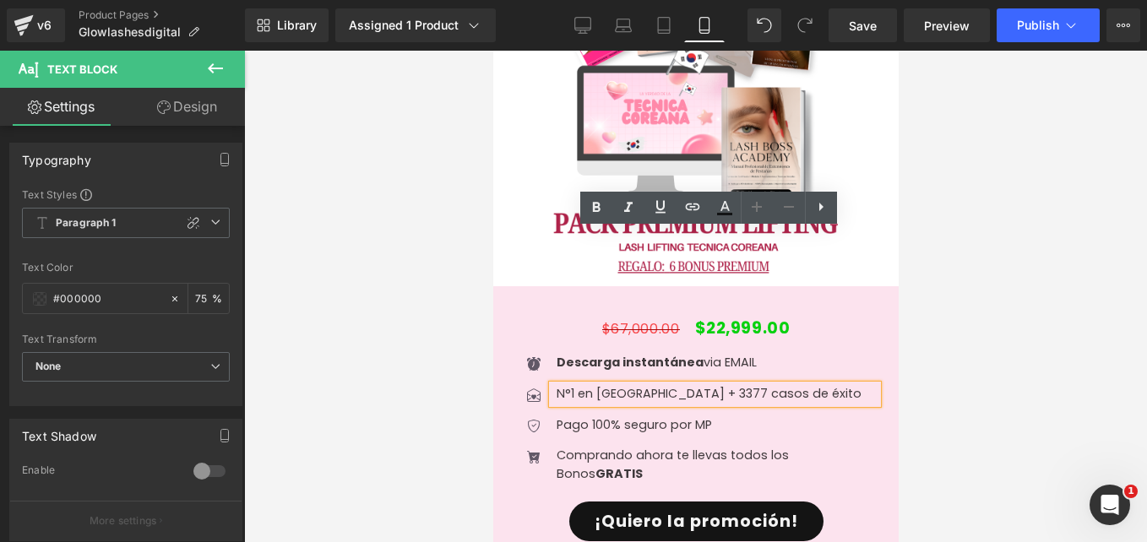
click at [797, 385] on p "N°1 en [GEOGRAPHIC_DATA] + 3377 casos de éxito" at bounding box center [716, 394] width 321 height 19
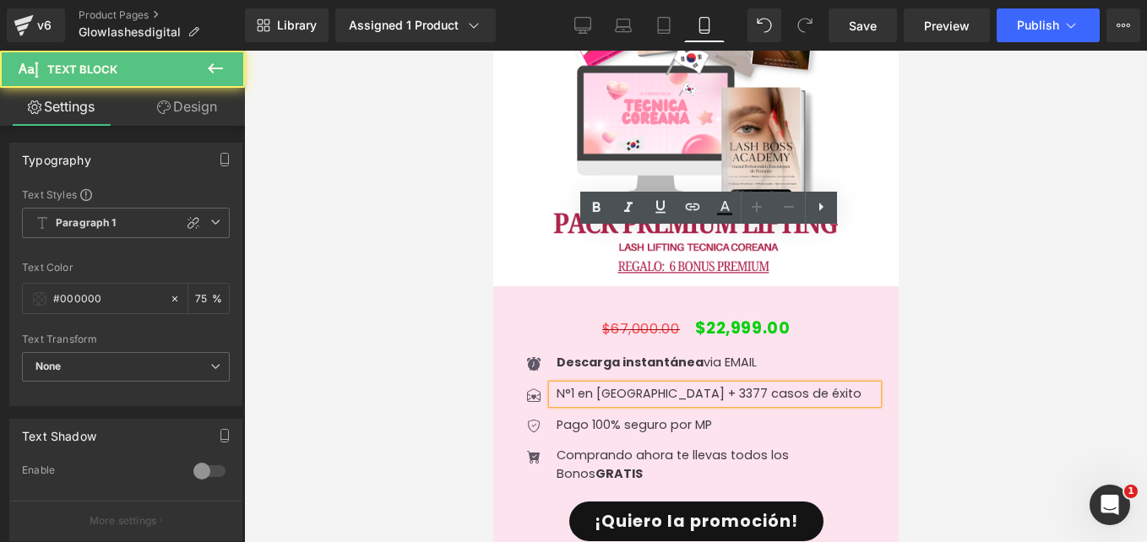
click at [758, 385] on p "N°1 en [GEOGRAPHIC_DATA] + 3377 casos de éxito" at bounding box center [716, 394] width 321 height 19
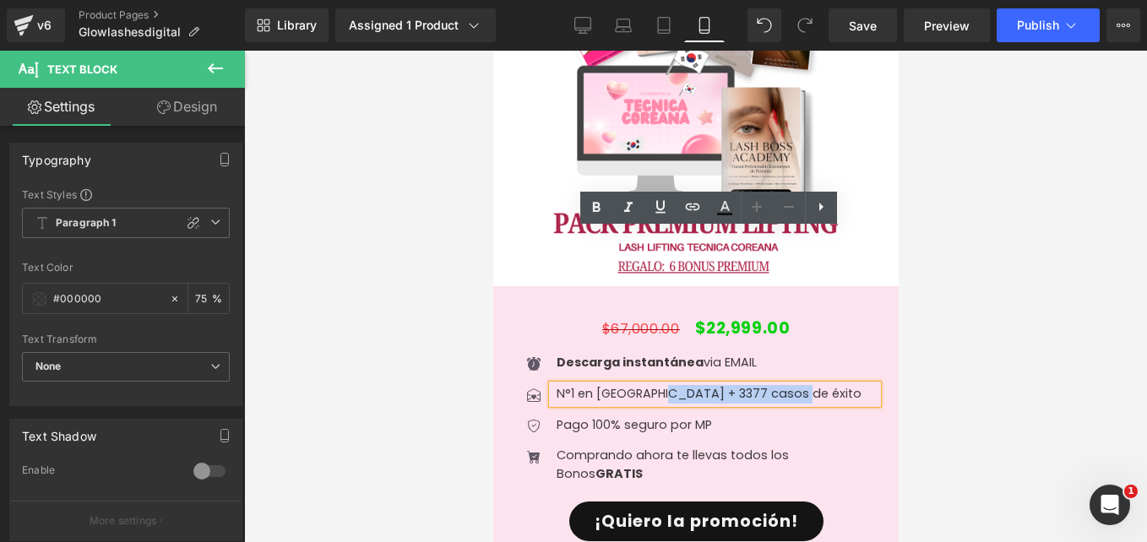
drag, startPoint x: 796, startPoint y: 239, endPoint x: 658, endPoint y: 238, distance: 137.7
click at [658, 385] on p "N°1 en [GEOGRAPHIC_DATA] + 3377 casos de éxito" at bounding box center [716, 394] width 321 height 19
click at [603, 209] on icon at bounding box center [596, 208] width 20 height 20
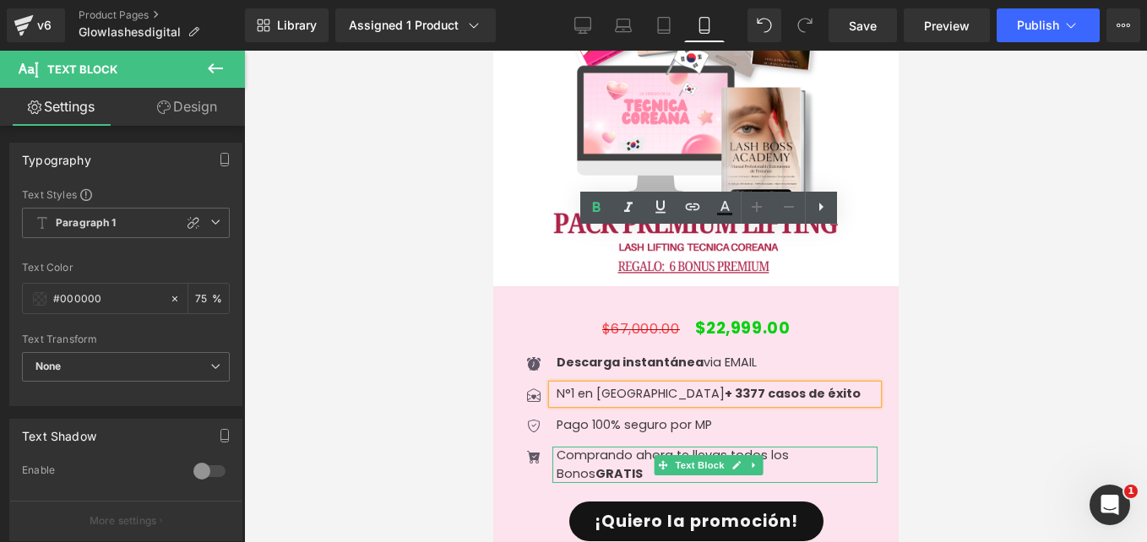
click at [821, 447] on p "Comprando ahora te llevas todos los Bonos GRATIS" at bounding box center [716, 465] width 321 height 36
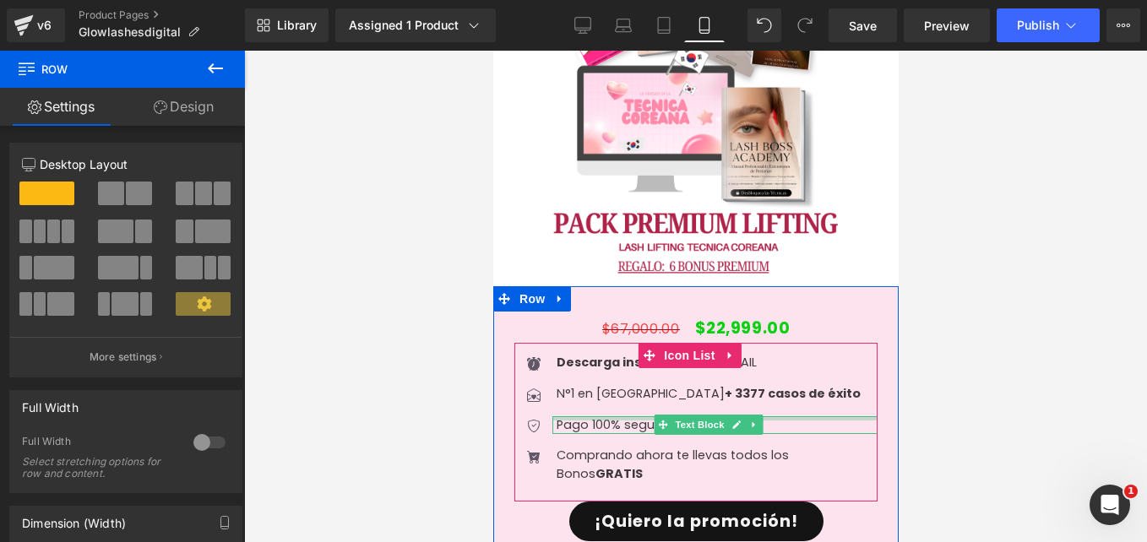
click at [602, 416] on div at bounding box center [714, 418] width 325 height 4
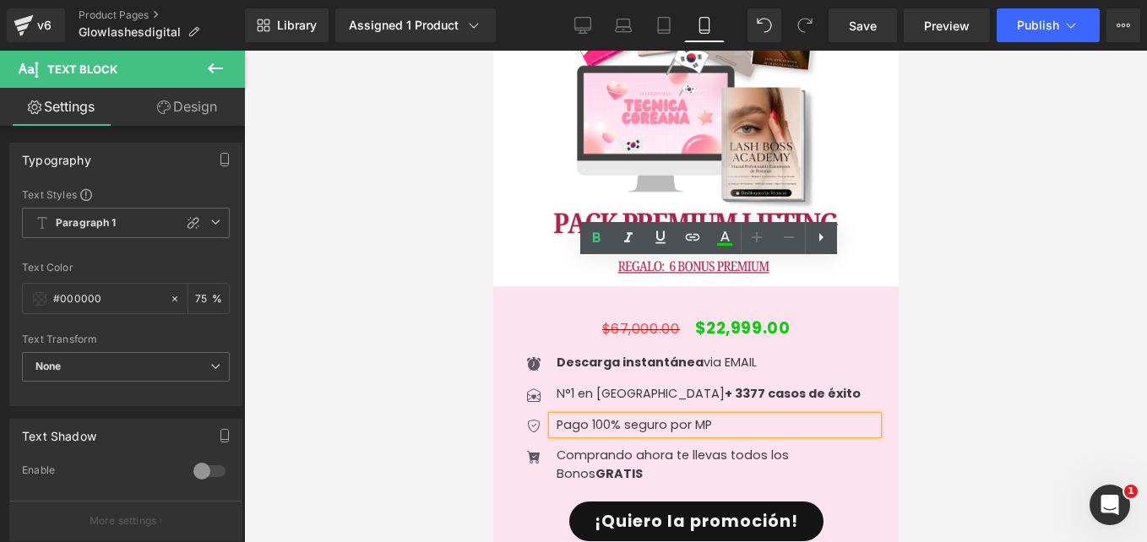
click at [719, 416] on p "Pago 100% seguro por MP" at bounding box center [716, 425] width 321 height 19
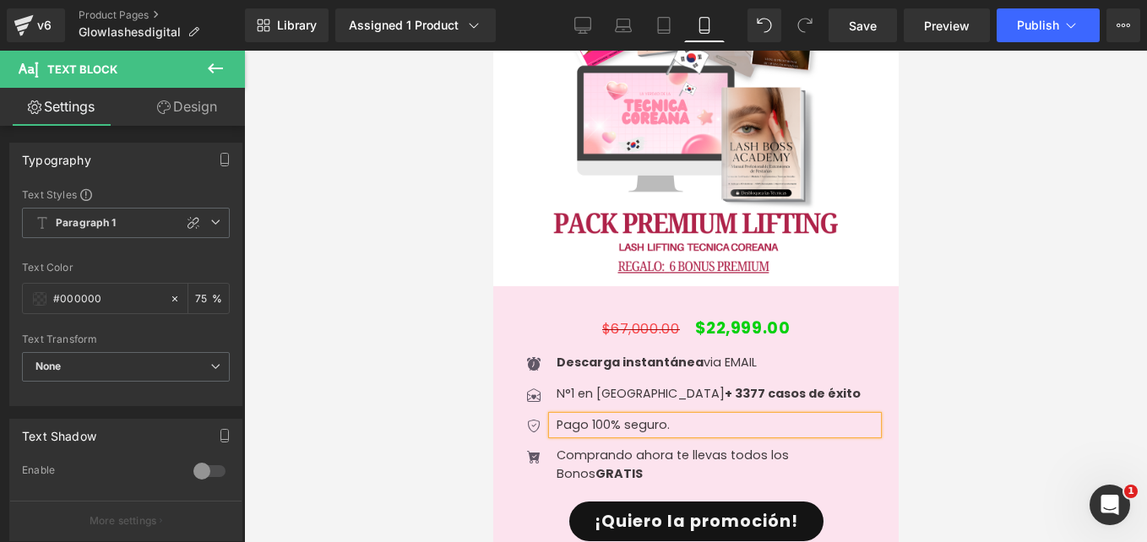
click at [837, 416] on p "Pago 100% seguro." at bounding box center [716, 425] width 321 height 19
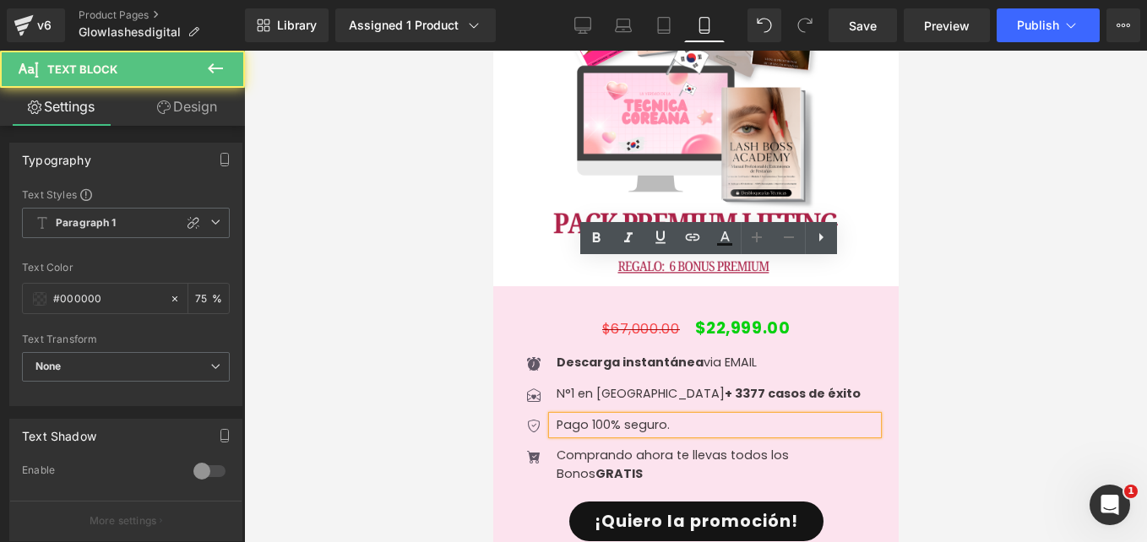
click at [802, 354] on ul "Icon Descarga instantánea via EMAIL Text Block Icon N°1 en [GEOGRAPHIC_DATA] + …" at bounding box center [695, 425] width 363 height 142
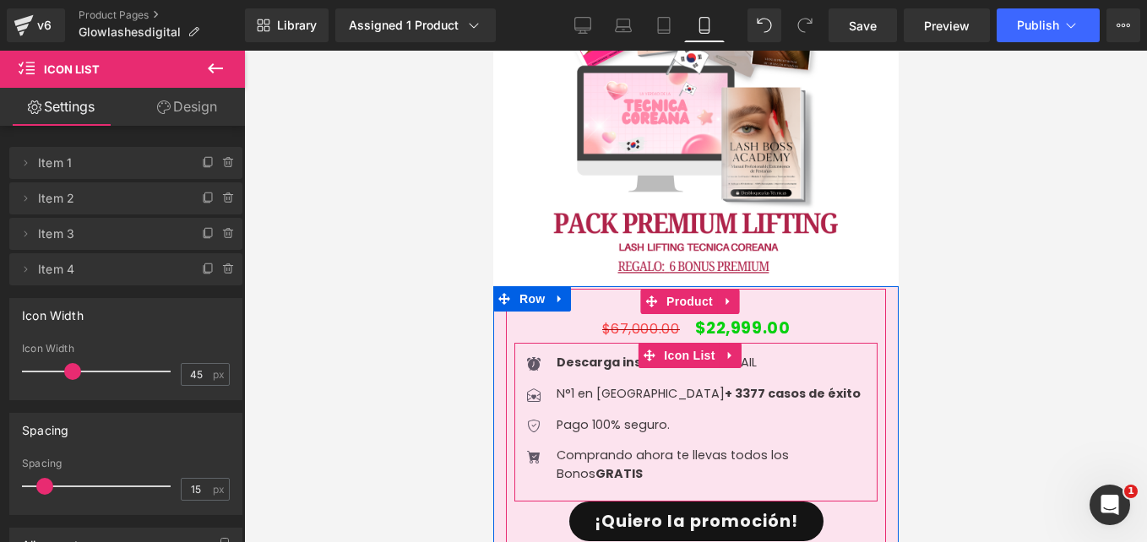
scroll to position [7180, 0]
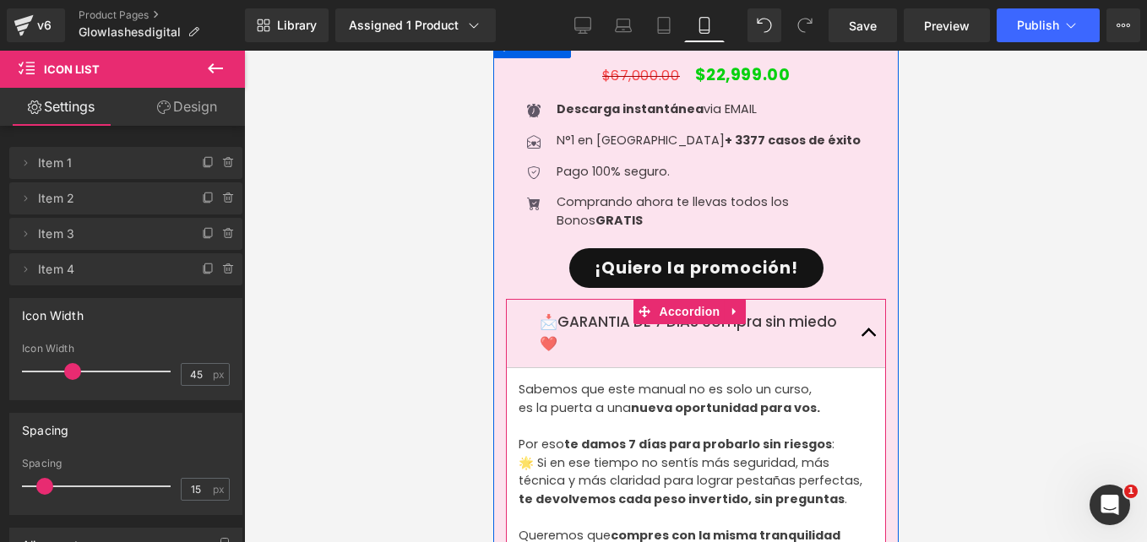
click at [856, 299] on button "button" at bounding box center [868, 333] width 34 height 68
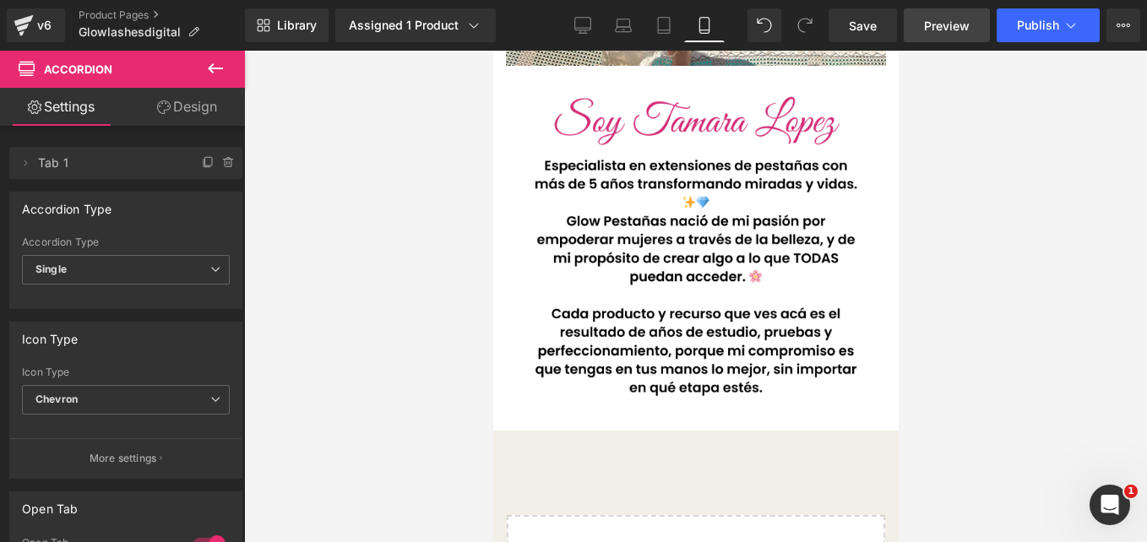
scroll to position [7592, 0]
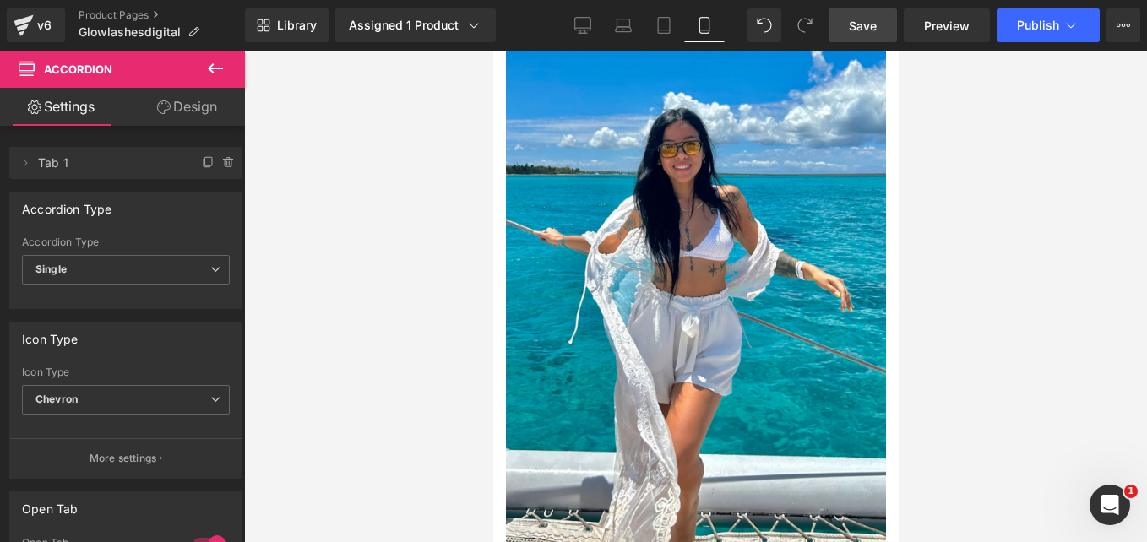
click at [880, 29] on link "Save" at bounding box center [863, 25] width 68 height 34
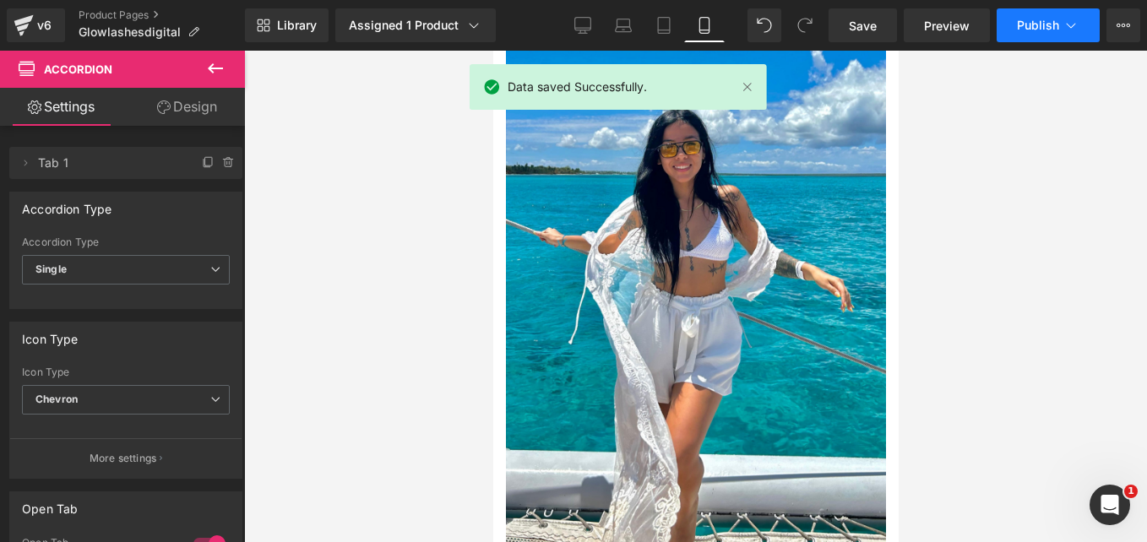
click at [1043, 22] on span "Publish" at bounding box center [1038, 26] width 42 height 14
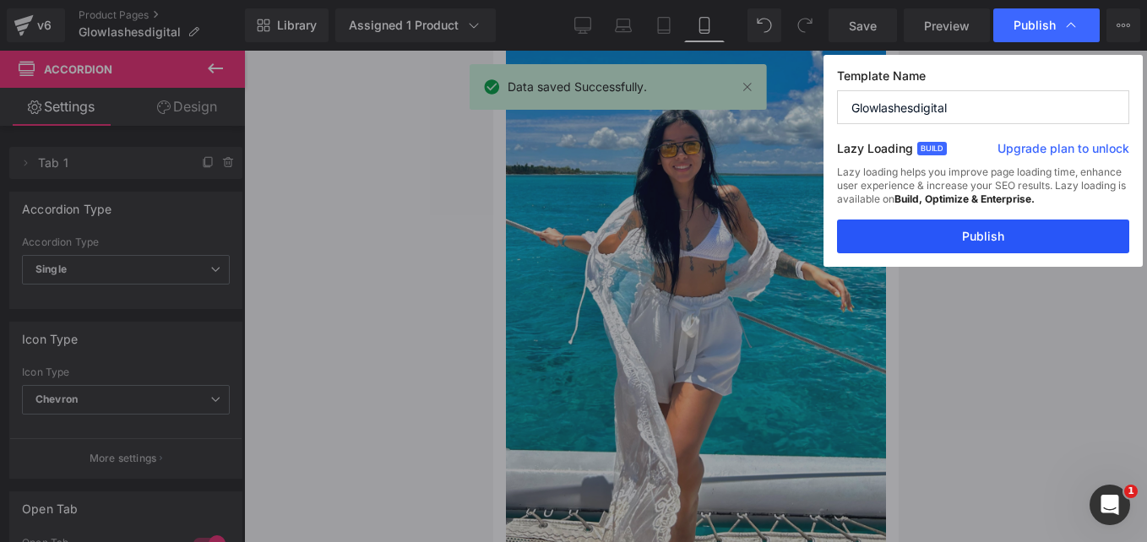
click at [949, 249] on button "Publish" at bounding box center [983, 237] width 292 height 34
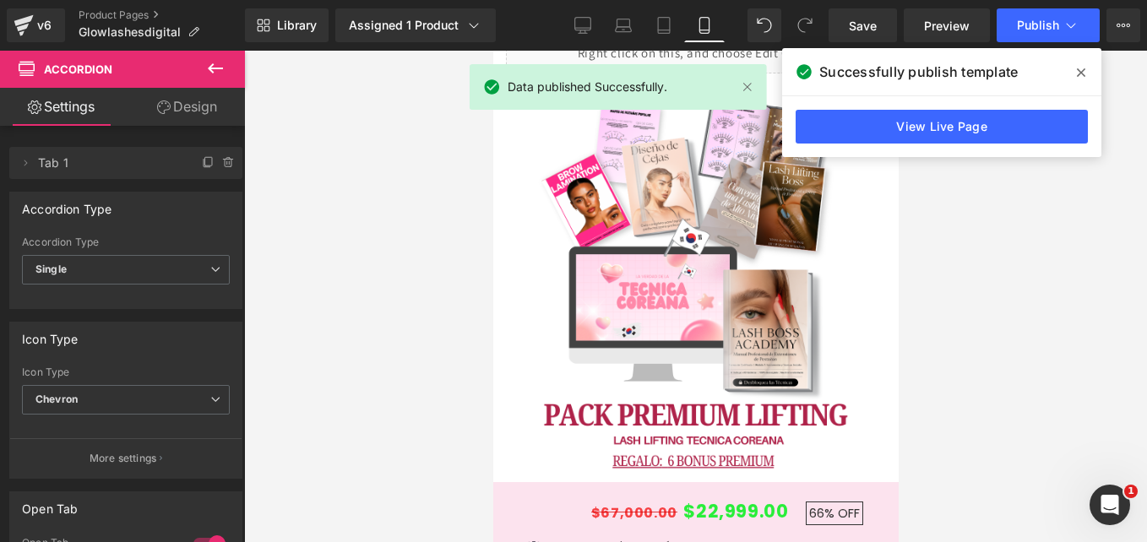
scroll to position [2862, 0]
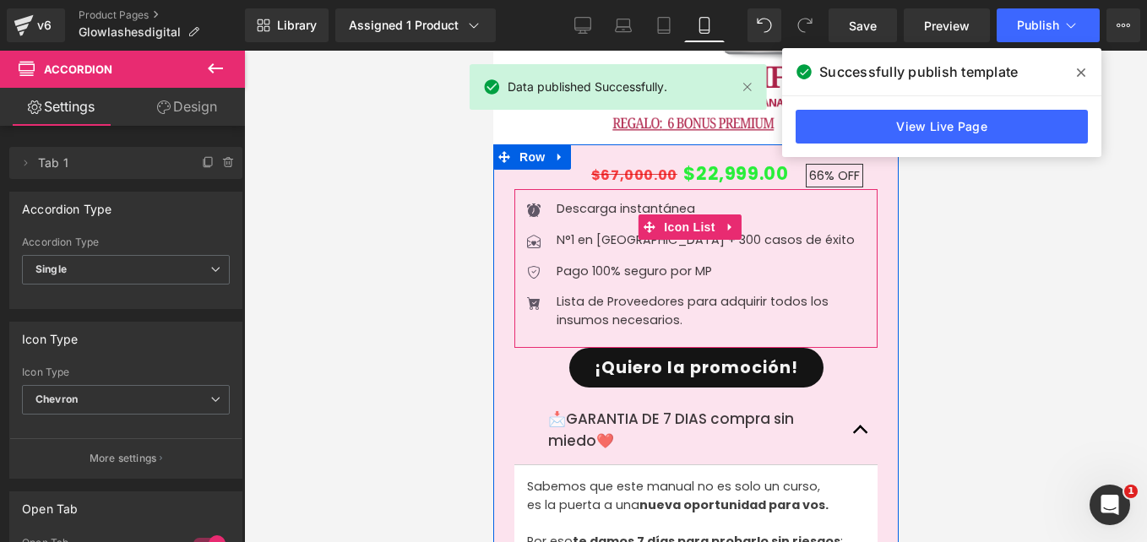
click at [689, 261] on span "Text Block" at bounding box center [699, 271] width 56 height 20
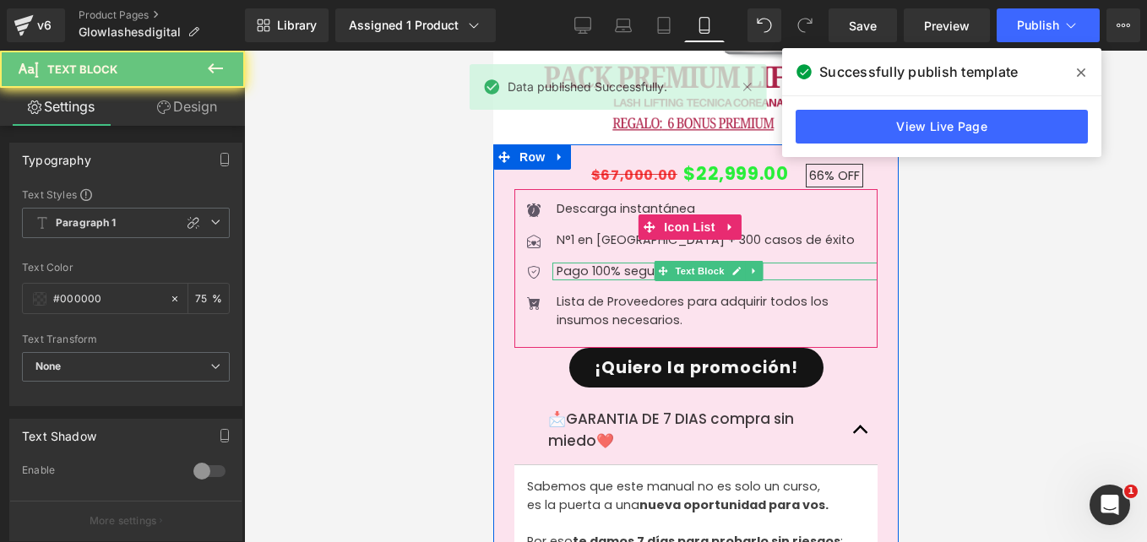
click at [770, 263] on p "Pago 100% seguro por MP" at bounding box center [716, 272] width 321 height 19
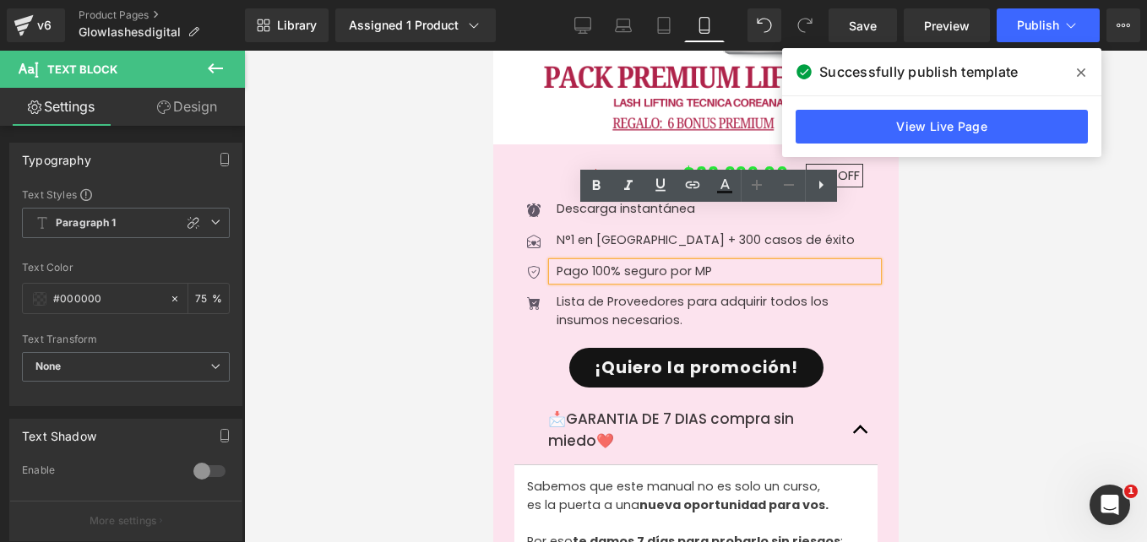
click at [770, 263] on p "Pago 100% seguro por MP" at bounding box center [716, 272] width 321 height 19
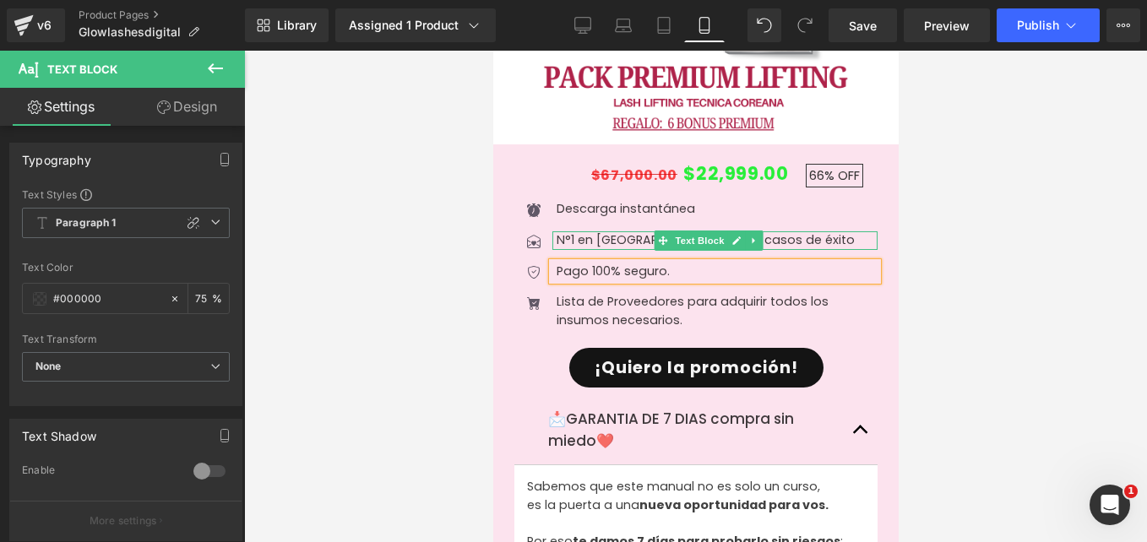
drag, startPoint x: 789, startPoint y: 182, endPoint x: 730, endPoint y: 180, distance: 59.2
click at [722, 231] on div "N°1 en [GEOGRAPHIC_DATA] + 300 casos de éxito Text Block" at bounding box center [714, 240] width 325 height 19
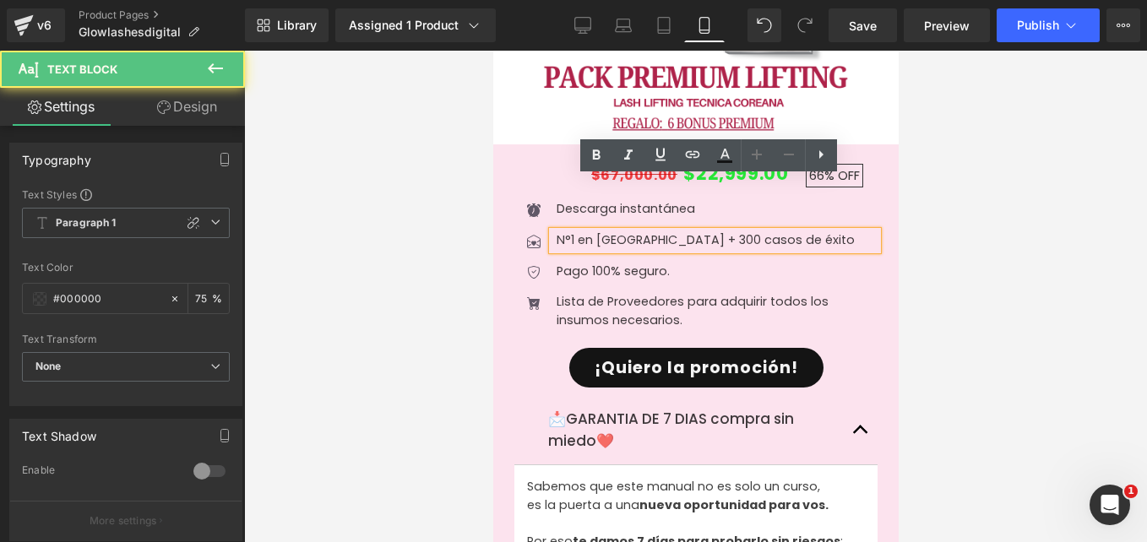
click at [771, 231] on p "N°1 en [GEOGRAPHIC_DATA] + 300 casos de éxito" at bounding box center [716, 240] width 321 height 19
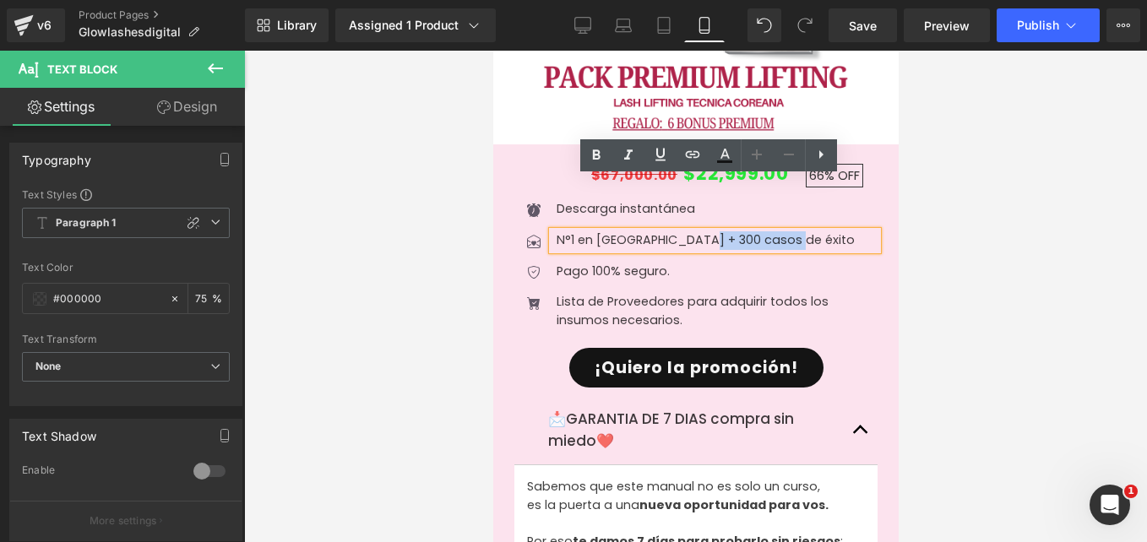
drag, startPoint x: 797, startPoint y: 187, endPoint x: 698, endPoint y: 188, distance: 98.8
click at [698, 231] on p "N°1 en [GEOGRAPHIC_DATA] + 300 casos de éxito" at bounding box center [716, 240] width 321 height 19
click at [685, 231] on p "N°1 en [GEOGRAPHIC_DATA] + 300 casos de éxito" at bounding box center [716, 240] width 321 height 19
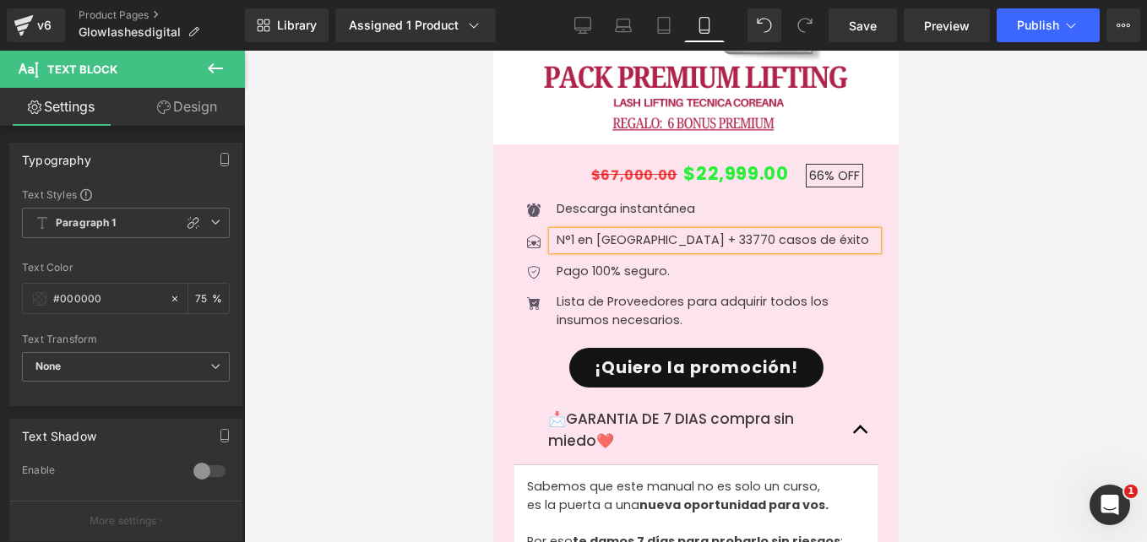
click at [704, 231] on p "N°1 en [GEOGRAPHIC_DATA] + 33770 casos de éxito" at bounding box center [716, 240] width 321 height 19
drag, startPoint x: 763, startPoint y: 183, endPoint x: 659, endPoint y: 179, distance: 104.0
click at [659, 231] on p "N°1 en [GEOGRAPHIC_DATA] + 3377 casos de éxito" at bounding box center [716, 240] width 321 height 19
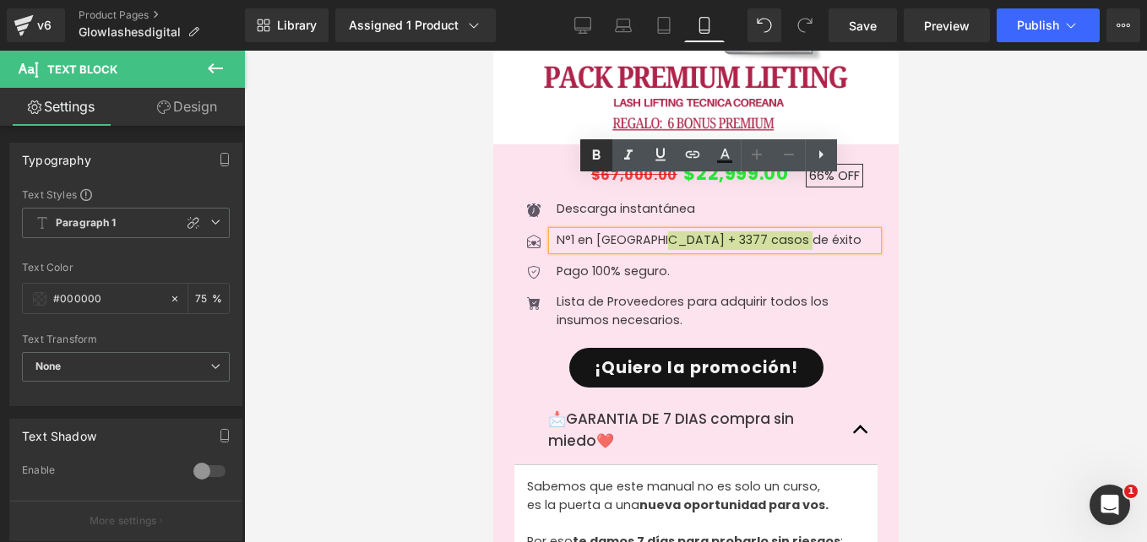
click at [605, 149] on icon at bounding box center [596, 155] width 20 height 20
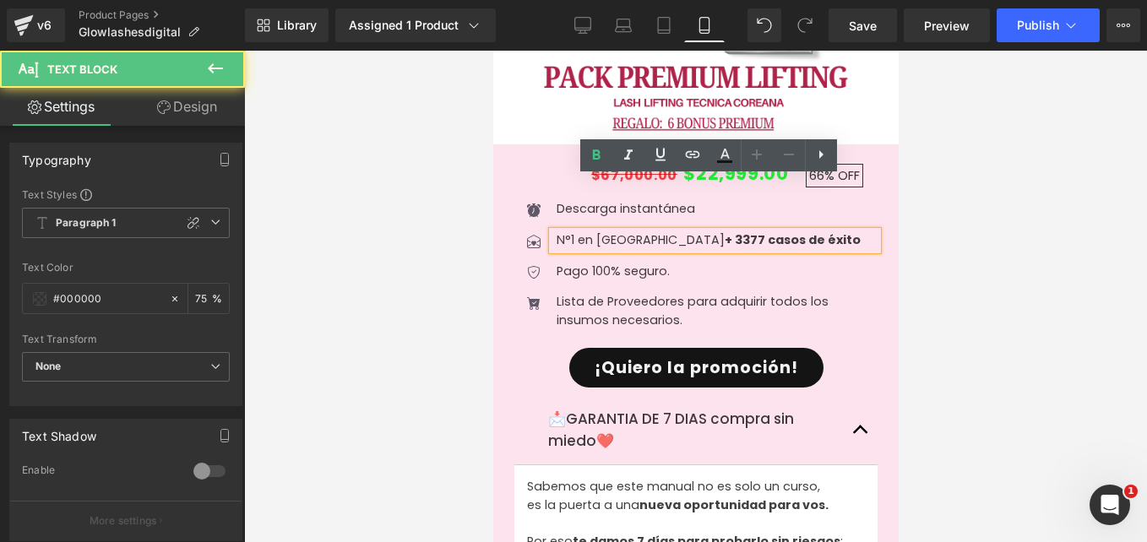
click at [568, 231] on p "N°1 en [GEOGRAPHIC_DATA] + 3377 casos de éxito" at bounding box center [716, 240] width 321 height 19
click at [568, 200] on p "Descarga instantánea" at bounding box center [716, 209] width 321 height 19
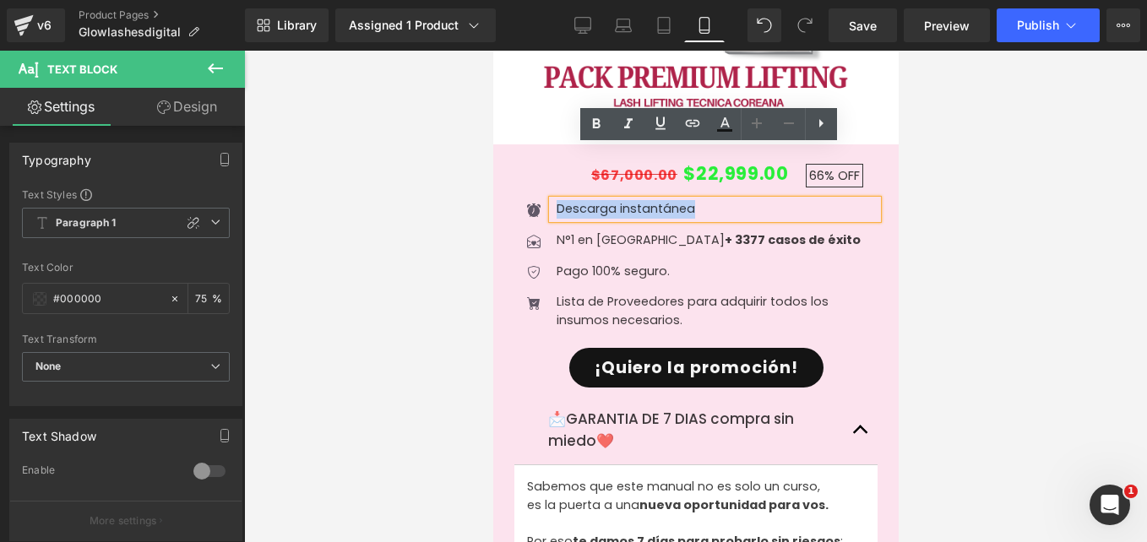
drag, startPoint x: 552, startPoint y: 154, endPoint x: 692, endPoint y: 158, distance: 140.3
click at [692, 200] on div "Descarga instantánea" at bounding box center [714, 209] width 325 height 19
click at [604, 125] on icon at bounding box center [596, 124] width 20 height 20
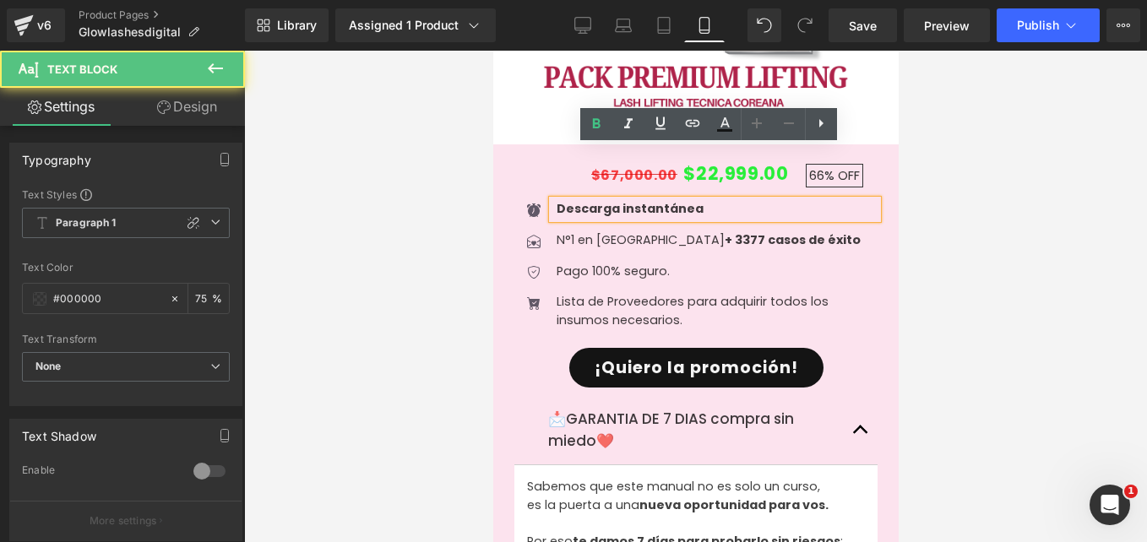
click at [712, 200] on p "Descarga instantánea" at bounding box center [716, 209] width 321 height 19
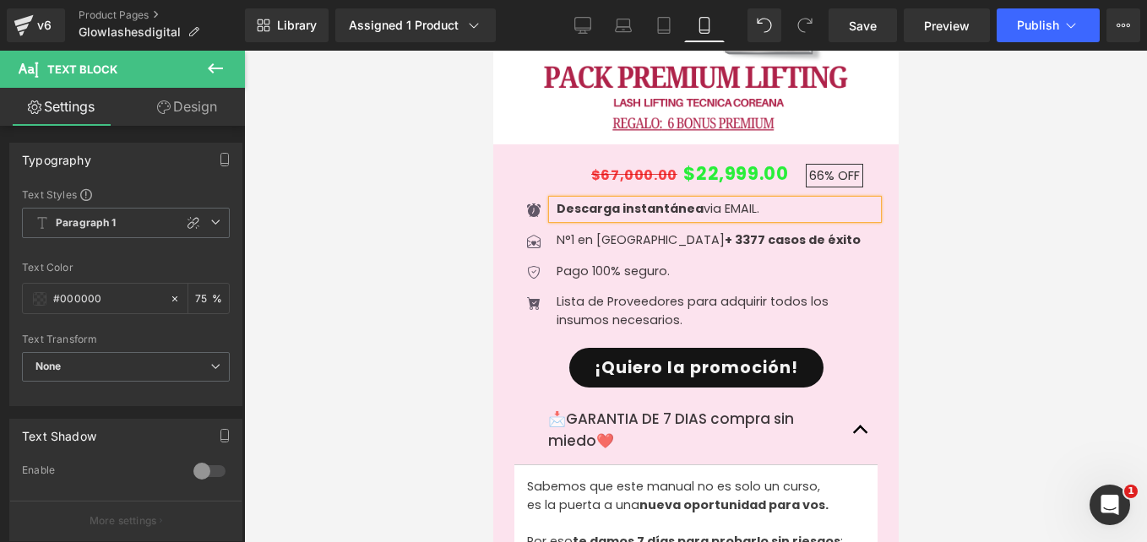
click at [624, 293] on p "Lista de Proveedores para adquirir todos los insumos necesarios." at bounding box center [716, 311] width 321 height 36
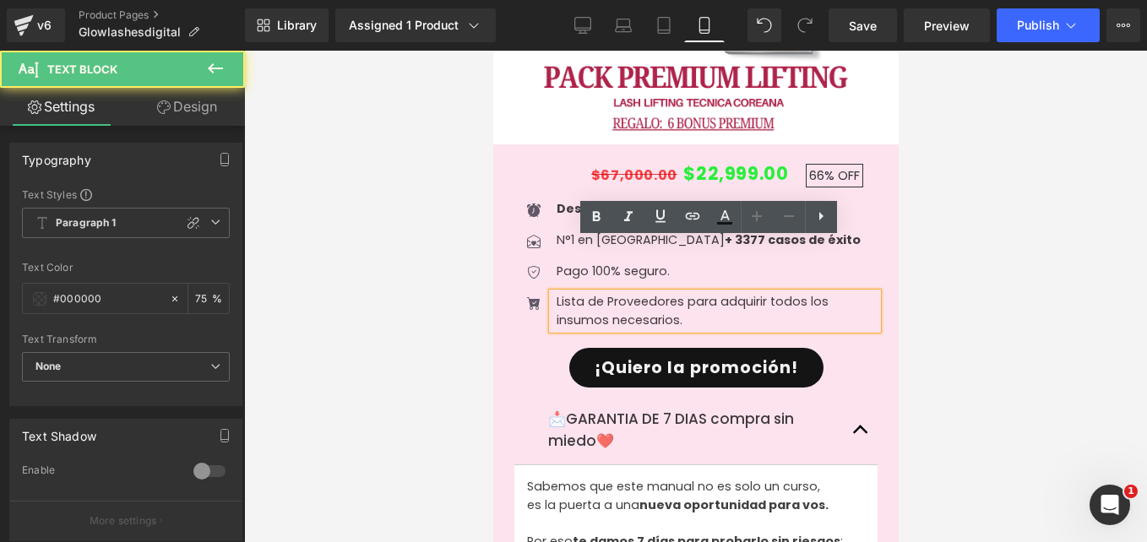
click at [714, 293] on div "Lista de Proveedores para adquirir todos los insumos necesarios." at bounding box center [714, 311] width 325 height 36
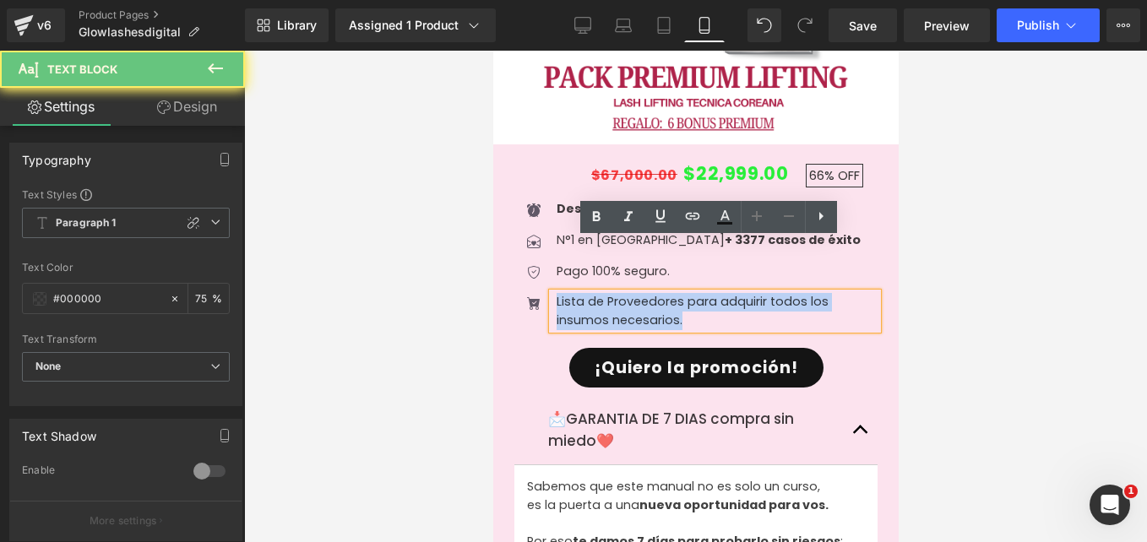
drag, startPoint x: 696, startPoint y: 267, endPoint x: 524, endPoint y: 243, distance: 173.9
click at [524, 293] on li "Icon Lista de Proveedores para adquirir todos los insumos necesarios. Text Block" at bounding box center [695, 311] width 363 height 36
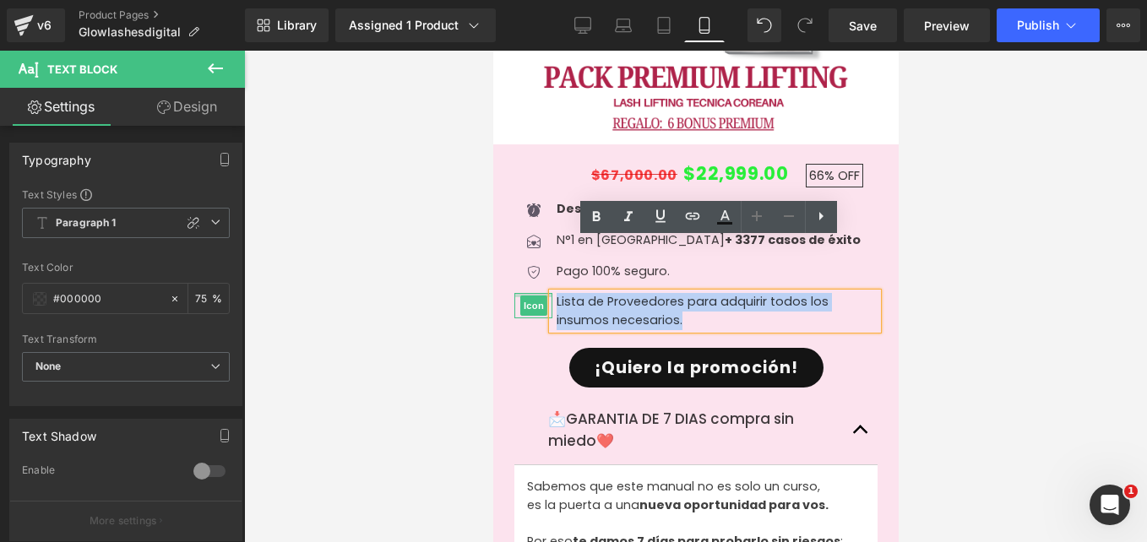
copy p "Lista de Proveedores para adquirir todos los insumos necesarios."
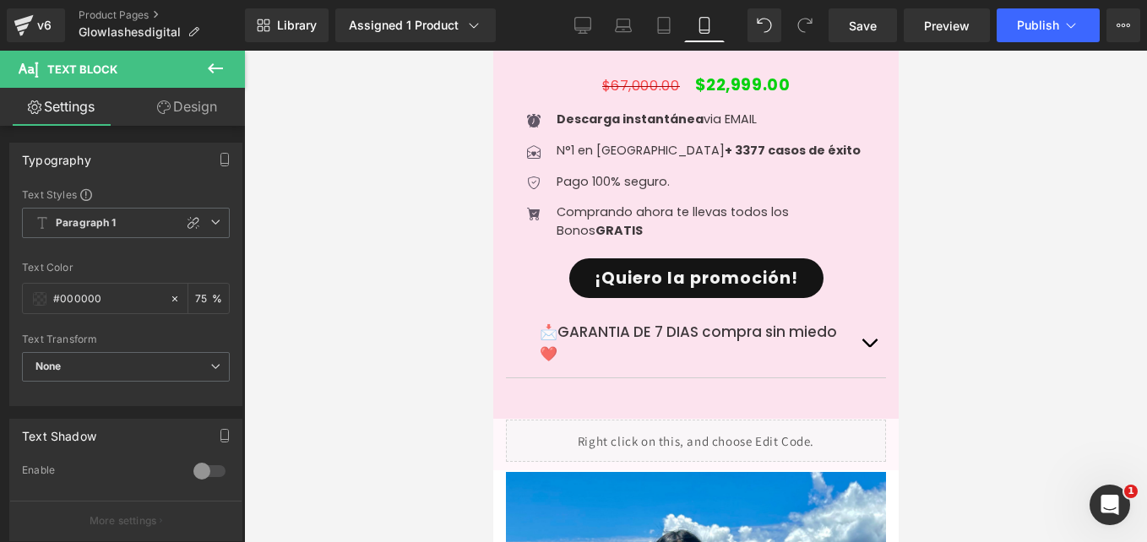
scroll to position [6832, 0]
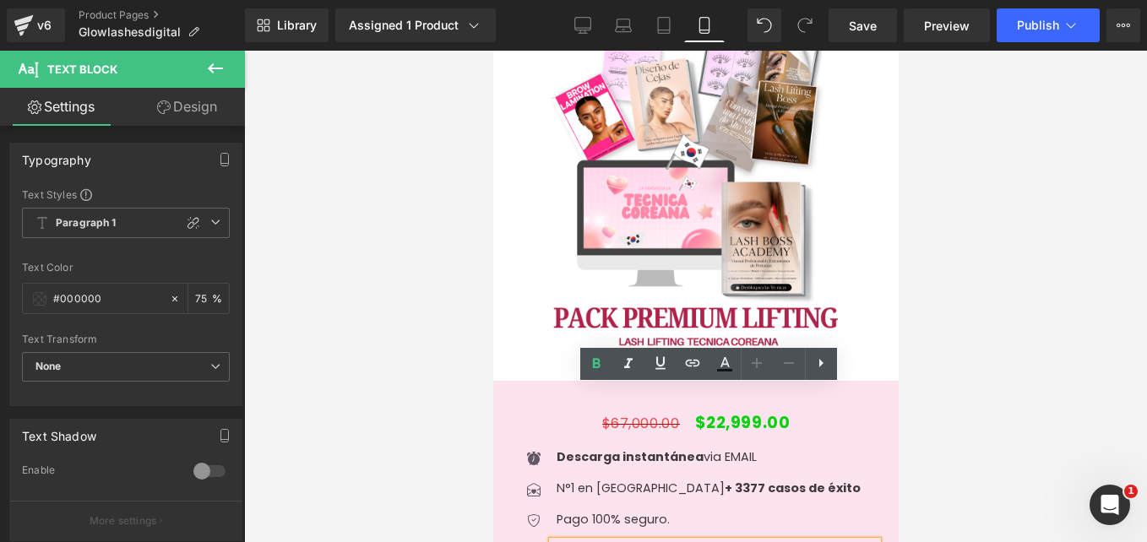
click at [545, 449] on ul "Icon Descarga instantánea via EMAIL Text Block Icon N°1 en [GEOGRAPHIC_DATA] + …" at bounding box center [695, 520] width 363 height 142
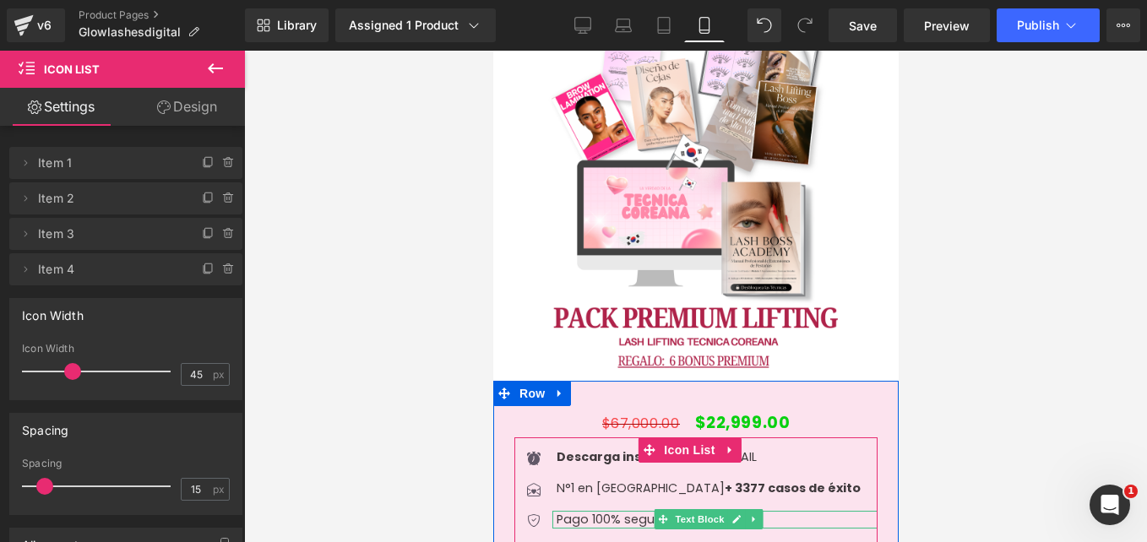
click at [581, 511] on p "Pago 100% seguro." at bounding box center [716, 520] width 321 height 19
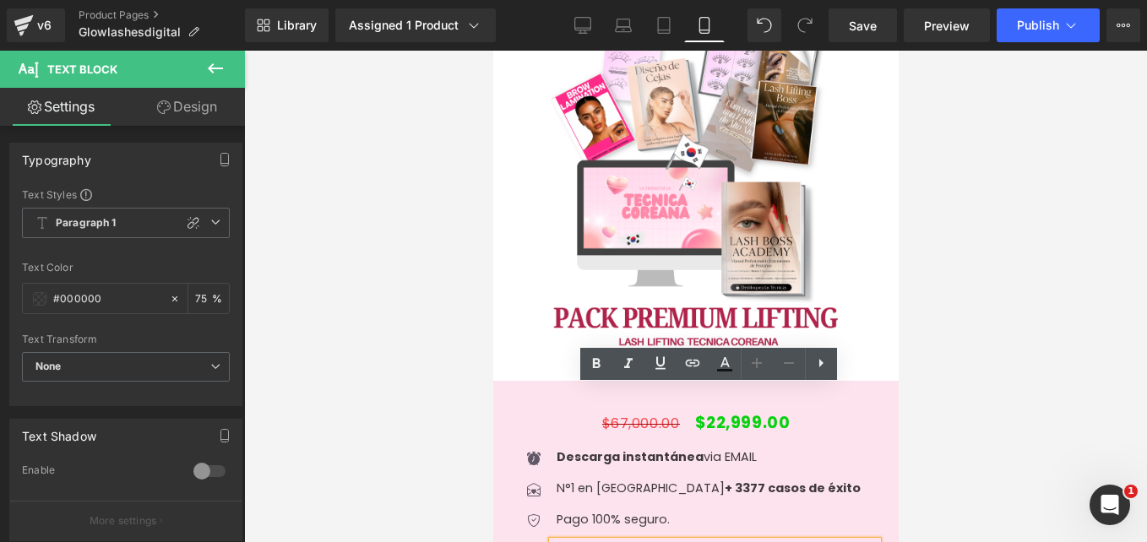
drag, startPoint x: 593, startPoint y: 406, endPoint x: 552, endPoint y: 395, distance: 42.8
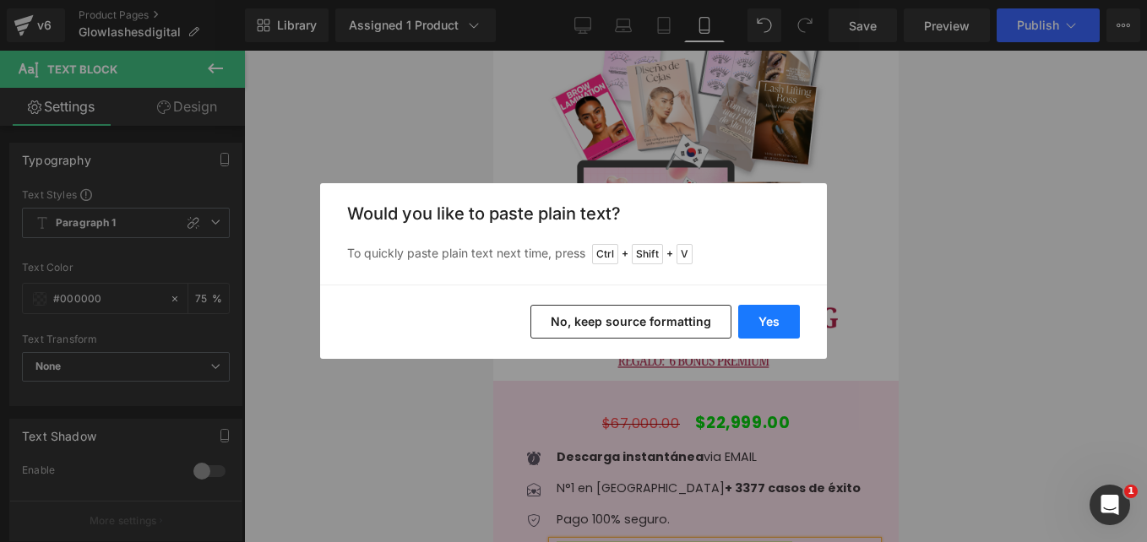
click at [758, 313] on button "Yes" at bounding box center [769, 322] width 62 height 34
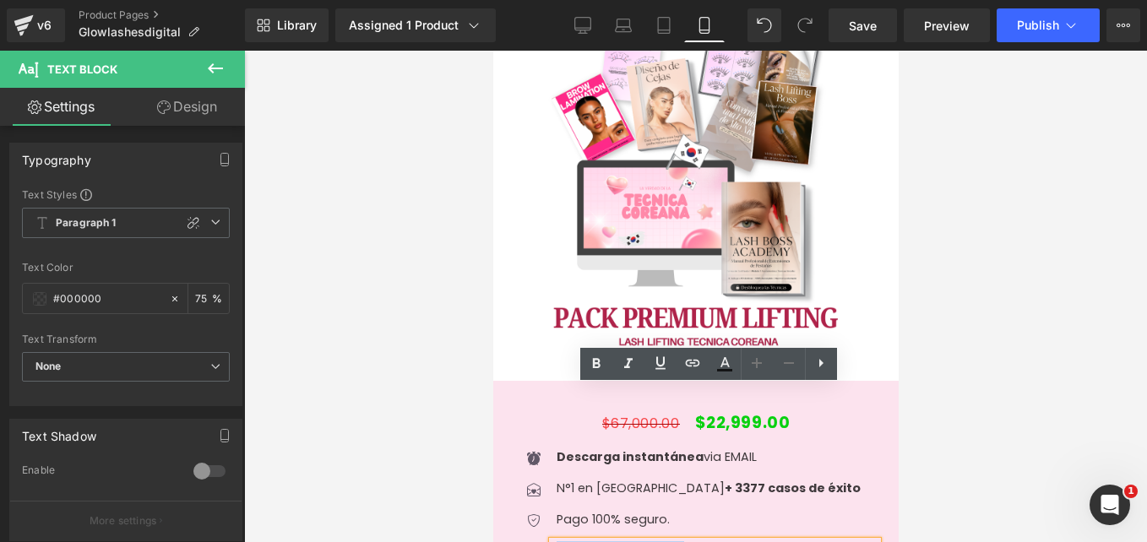
drag, startPoint x: 604, startPoint y: 396, endPoint x: 680, endPoint y: 394, distance: 76.0
click at [600, 362] on icon at bounding box center [596, 364] width 20 height 20
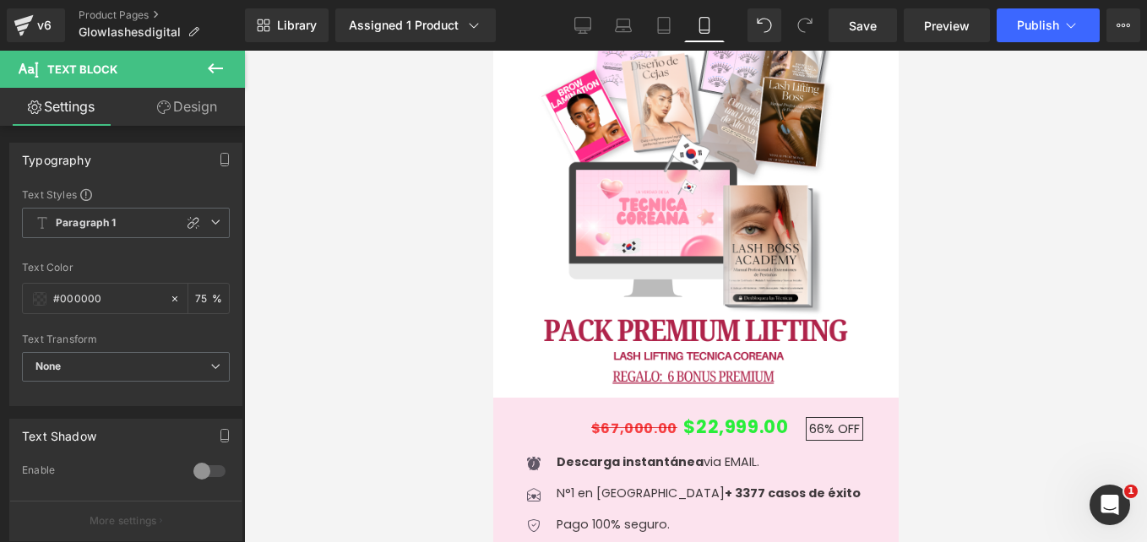
scroll to position [2862, 0]
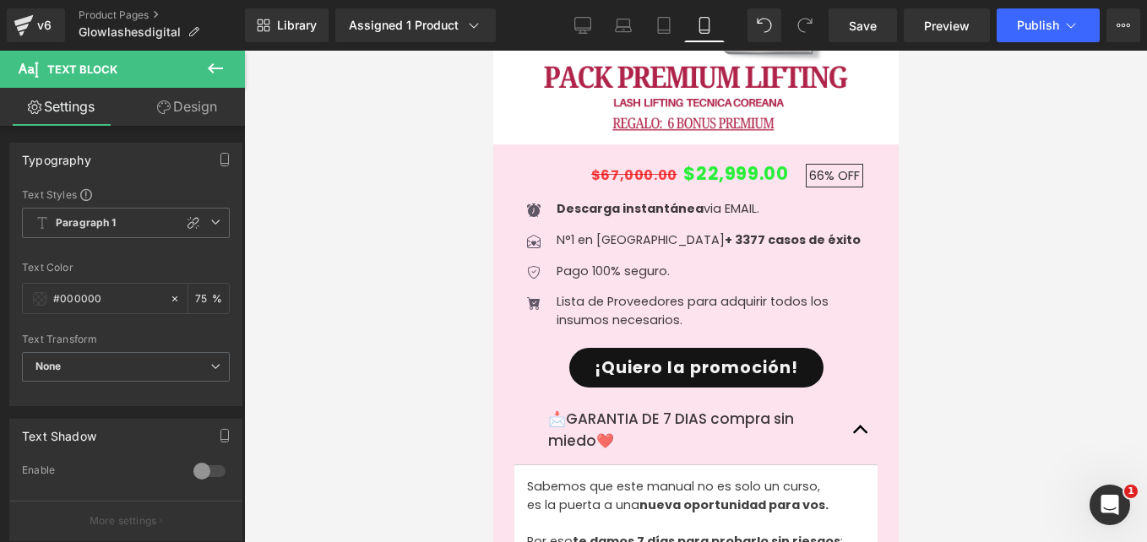
click at [552, 293] on div "Lista de Proveedores para adquirir todos los insumos necesarios. Text Block" at bounding box center [714, 311] width 325 height 36
click at [557, 293] on p "Lista de Proveedores para adquirir todos los insumos necesarios." at bounding box center [716, 311] width 321 height 36
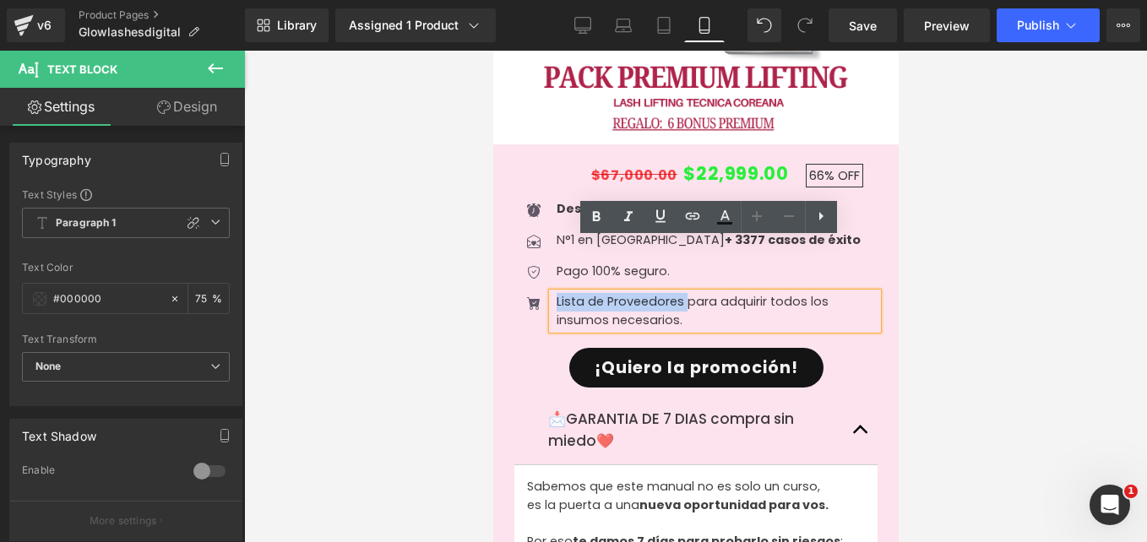
drag, startPoint x: 557, startPoint y: 247, endPoint x: 682, endPoint y: 247, distance: 125.0
click at [682, 293] on p "Lista de Proveedores para adquirir todos los insumos necesarios." at bounding box center [716, 311] width 321 height 36
click at [603, 207] on icon at bounding box center [596, 217] width 20 height 20
click at [767, 293] on p "Lista de Proveedores para adquirir todos los insumos necesarios." at bounding box center [716, 311] width 321 height 36
click at [846, 21] on link "Save" at bounding box center [863, 25] width 68 height 34
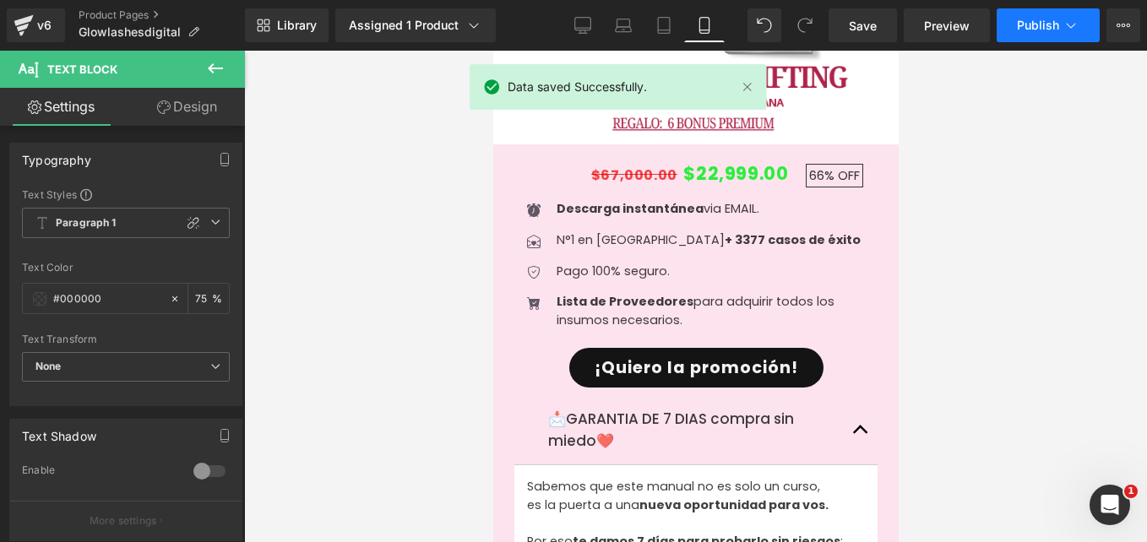
click at [1034, 26] on span "Publish" at bounding box center [1038, 26] width 42 height 14
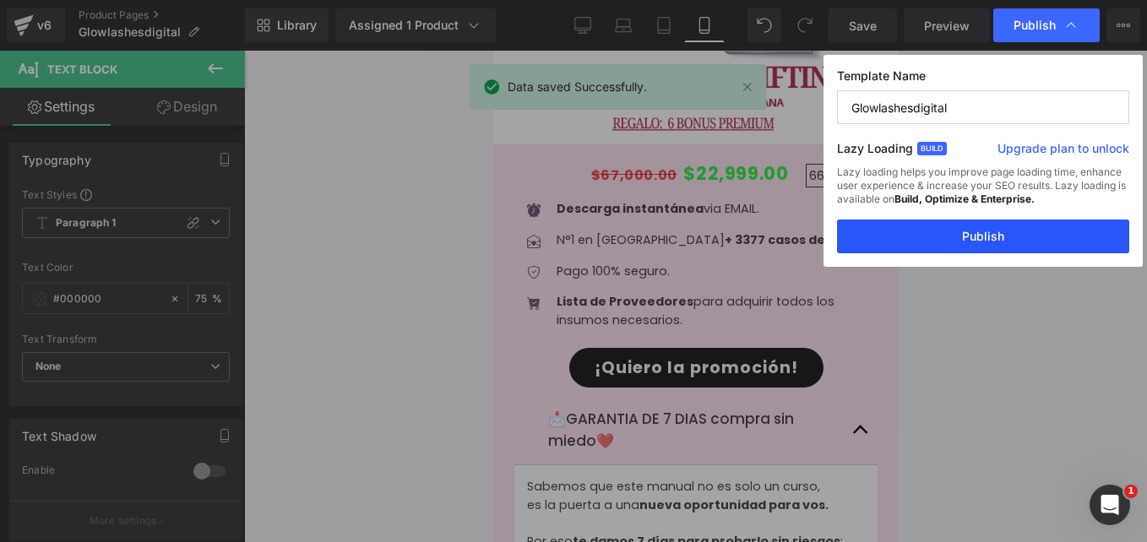
click at [944, 241] on button "Publish" at bounding box center [983, 237] width 292 height 34
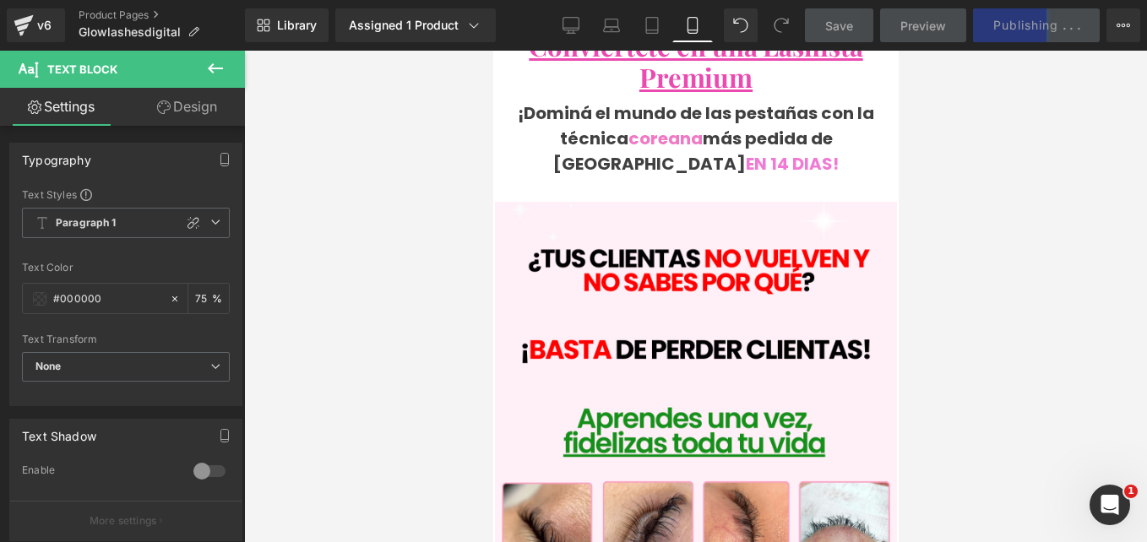
scroll to position [0, 0]
